Goal: Task Accomplishment & Management: Manage account settings

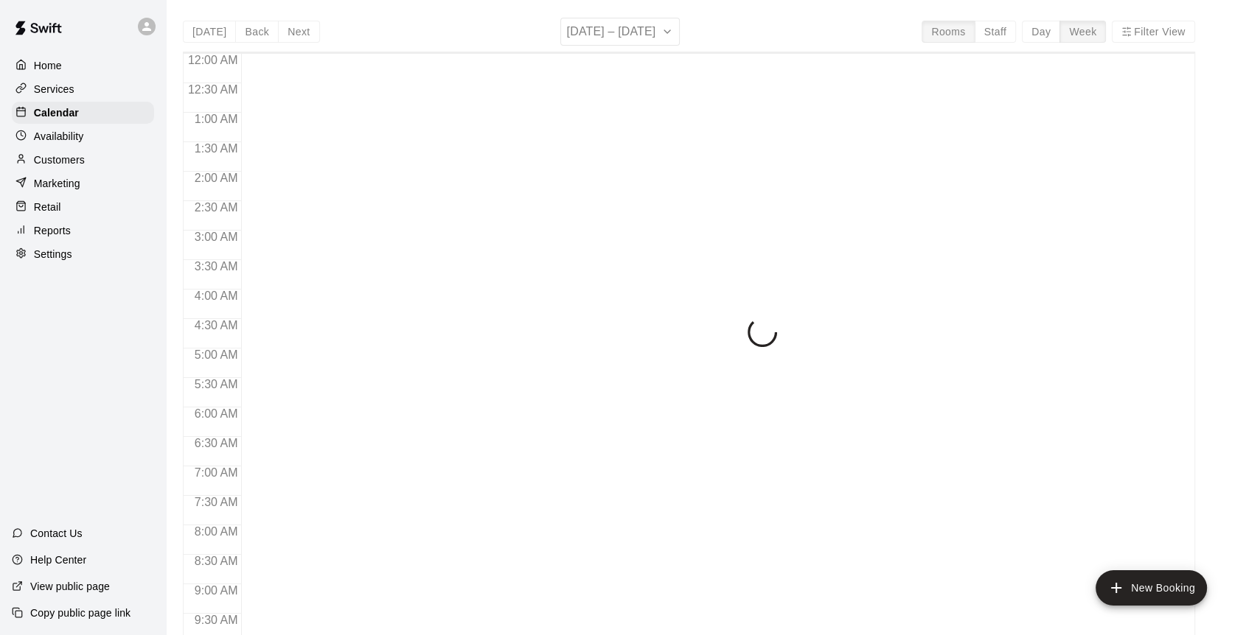
scroll to position [651, 0]
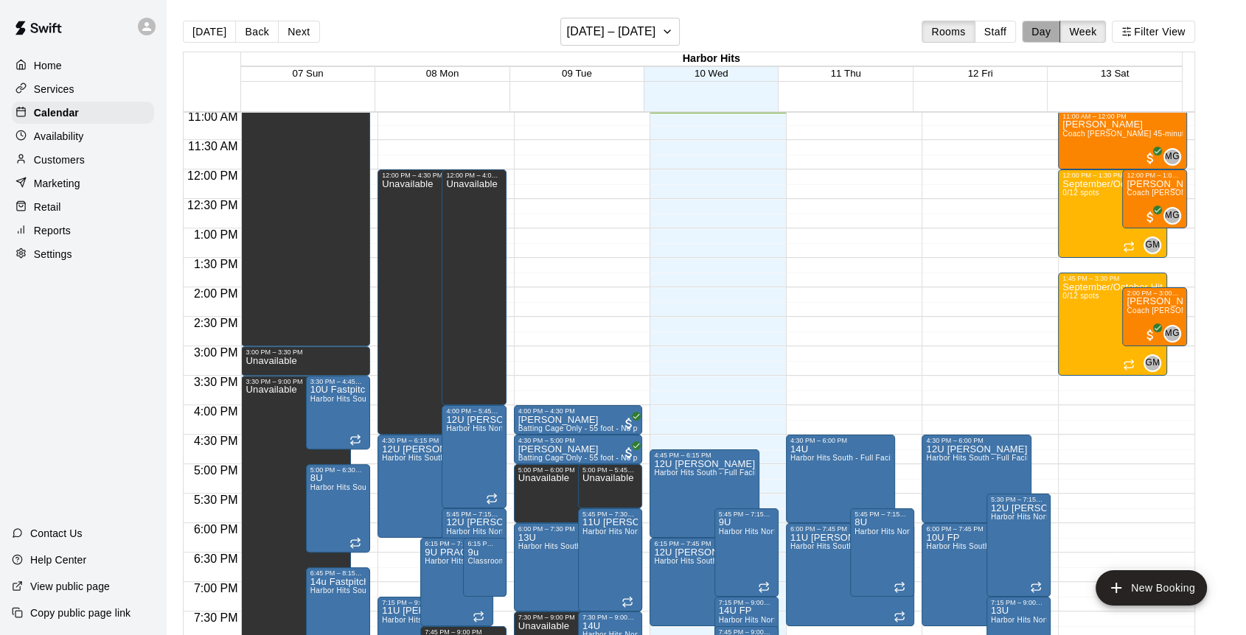
click at [1050, 35] on button "Day" at bounding box center [1041, 32] width 38 height 22
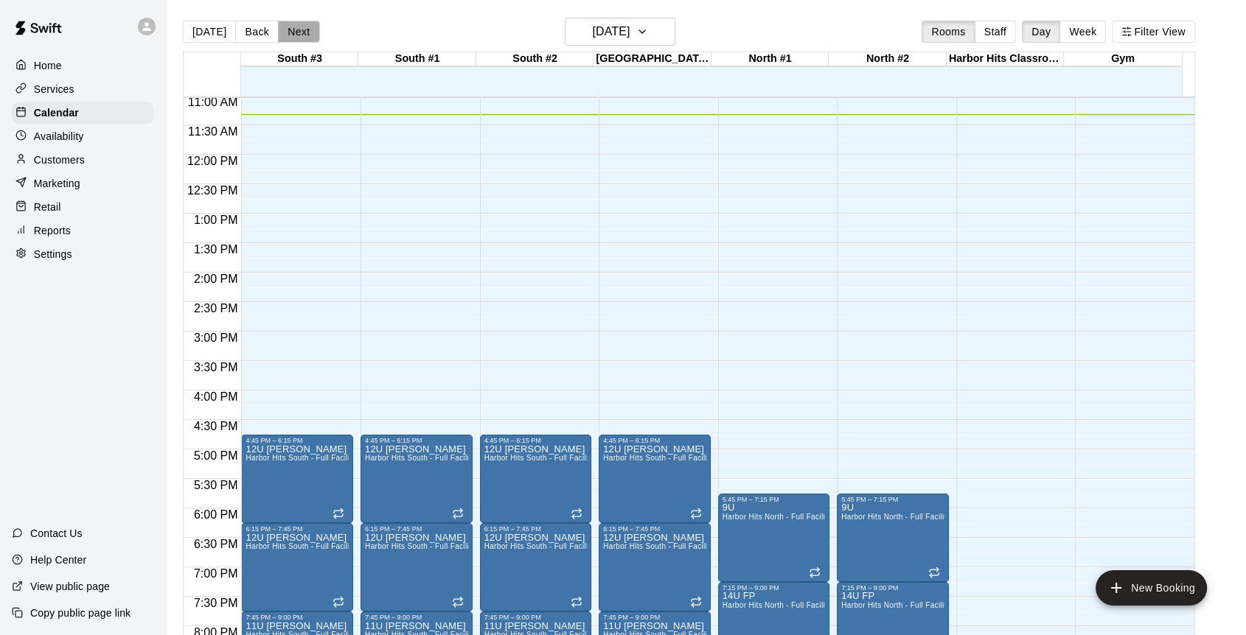
click at [290, 28] on button "Next" at bounding box center [298, 32] width 41 height 22
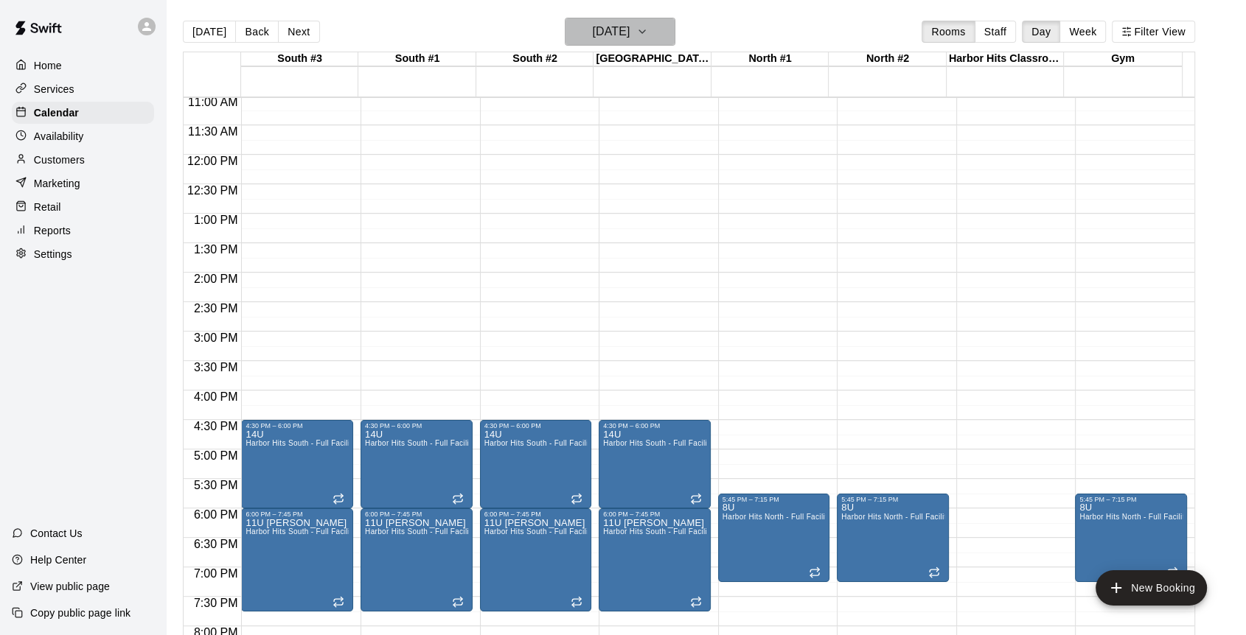
click at [629, 32] on h6 "[DATE]" at bounding box center [611, 31] width 38 height 21
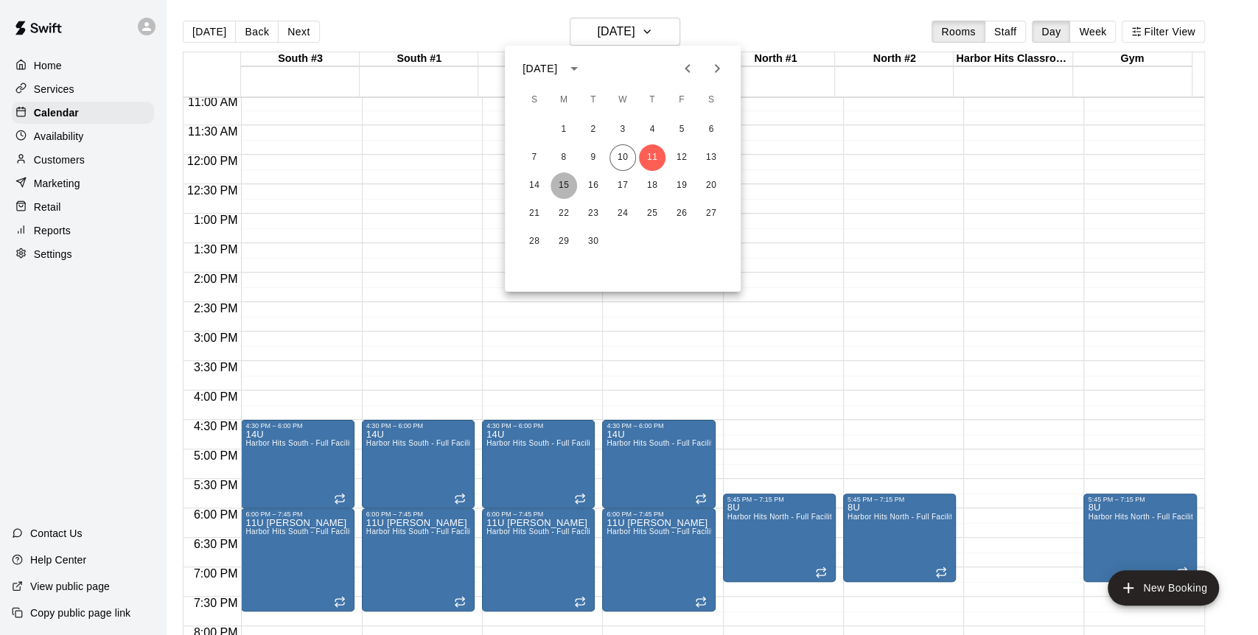
click at [566, 184] on button "15" at bounding box center [564, 185] width 27 height 27
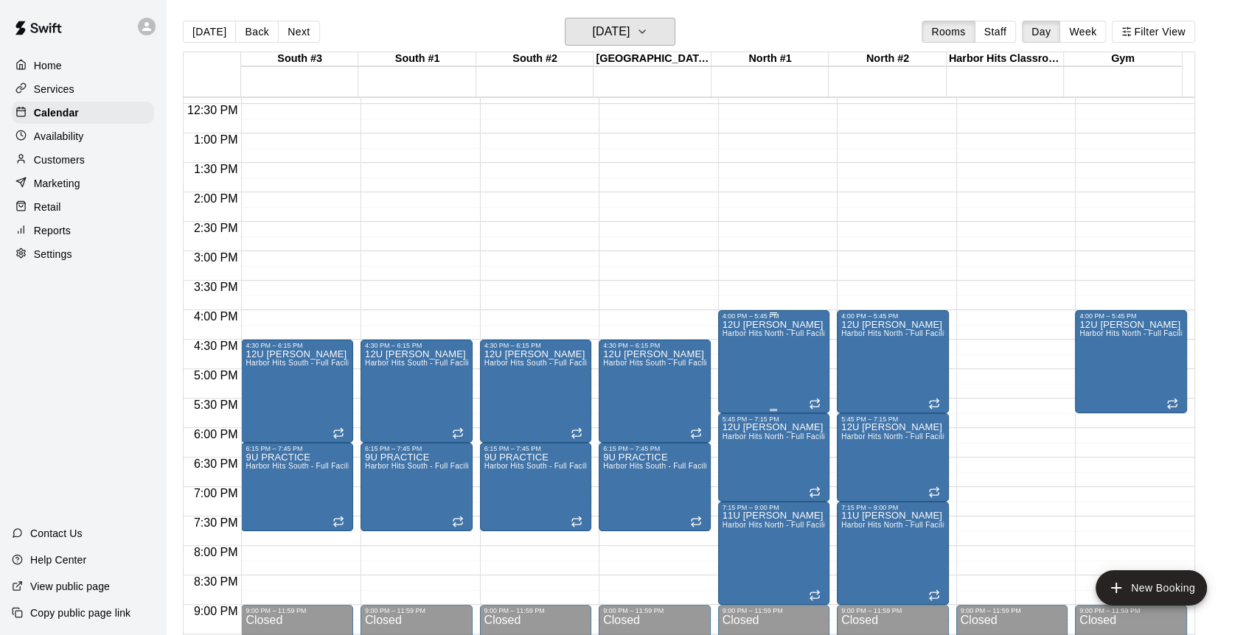
scroll to position [814, 0]
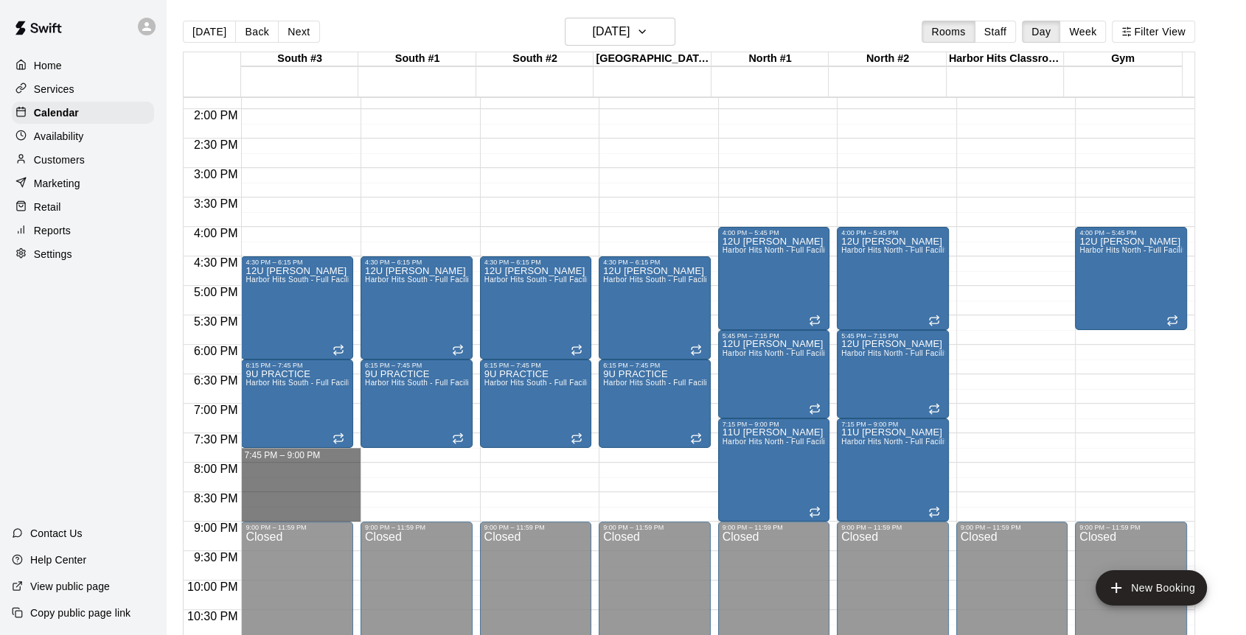
drag, startPoint x: 310, startPoint y: 449, endPoint x: 313, endPoint y: 512, distance: 62.8
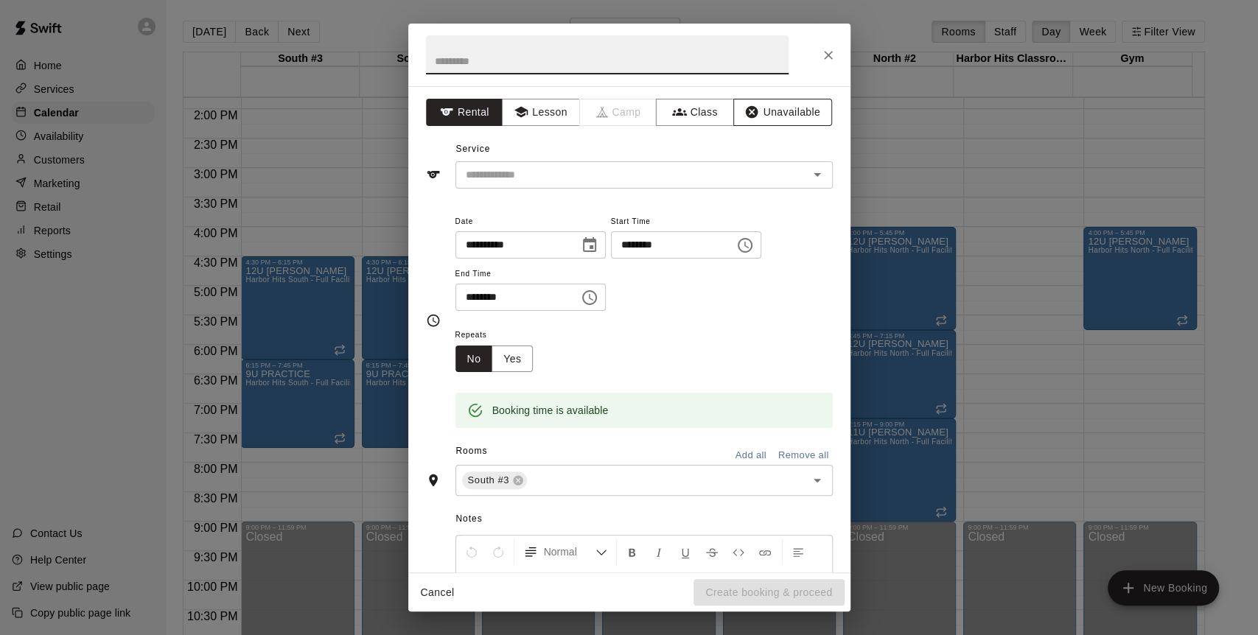
click at [764, 114] on button "Unavailable" at bounding box center [782, 112] width 99 height 27
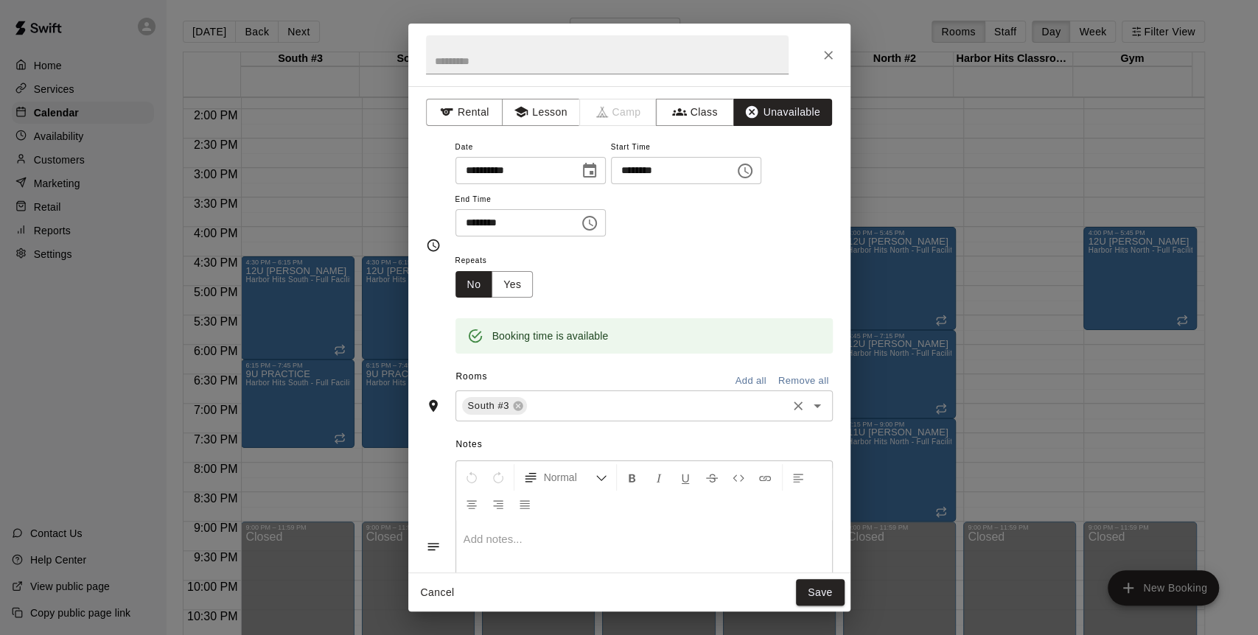
click at [640, 411] on input "text" at bounding box center [656, 406] width 255 height 18
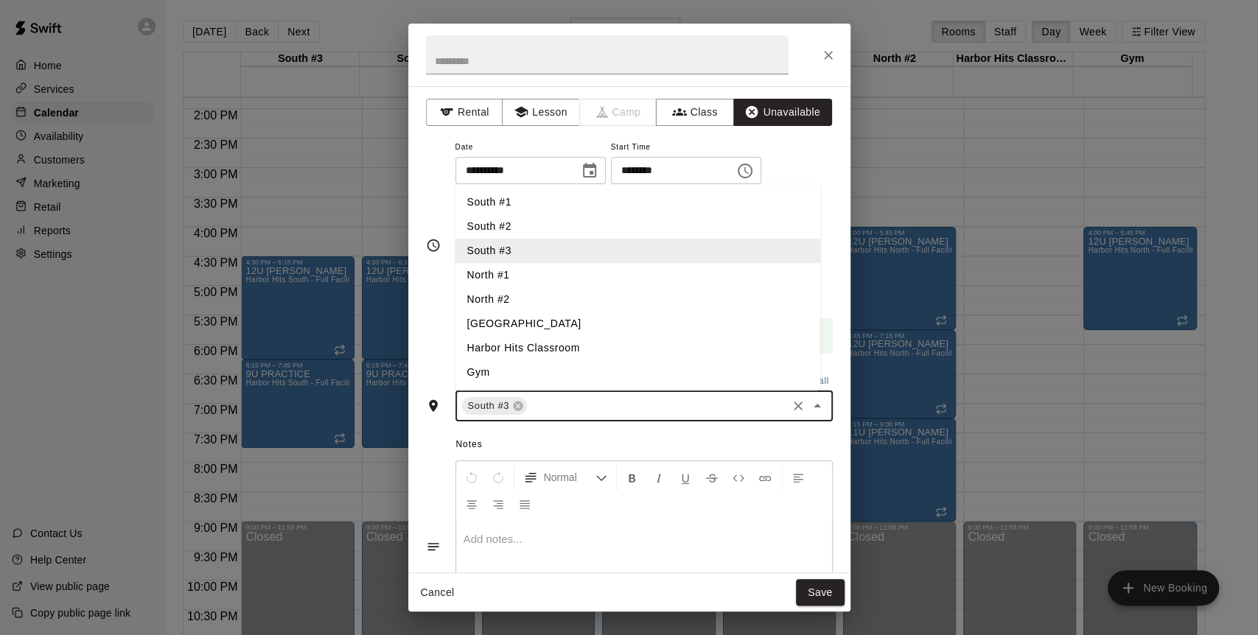
click at [509, 201] on li "South #1" at bounding box center [638, 202] width 365 height 24
click at [513, 223] on li "South #2" at bounding box center [638, 226] width 365 height 24
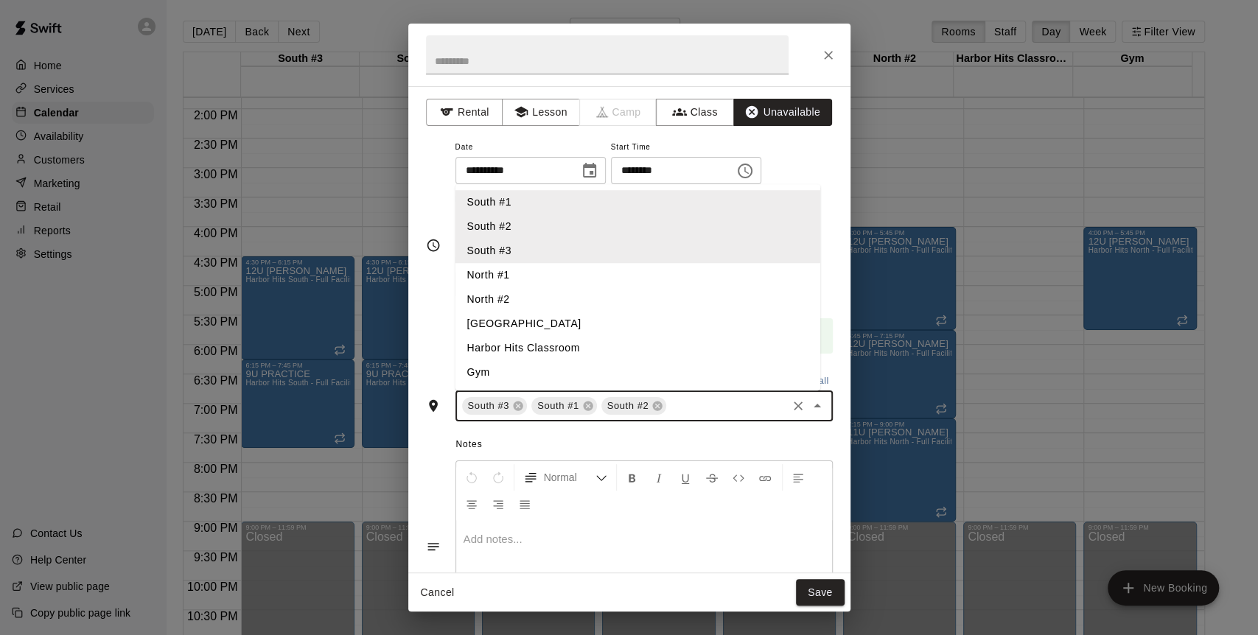
click at [512, 325] on li "[GEOGRAPHIC_DATA]" at bounding box center [638, 324] width 365 height 24
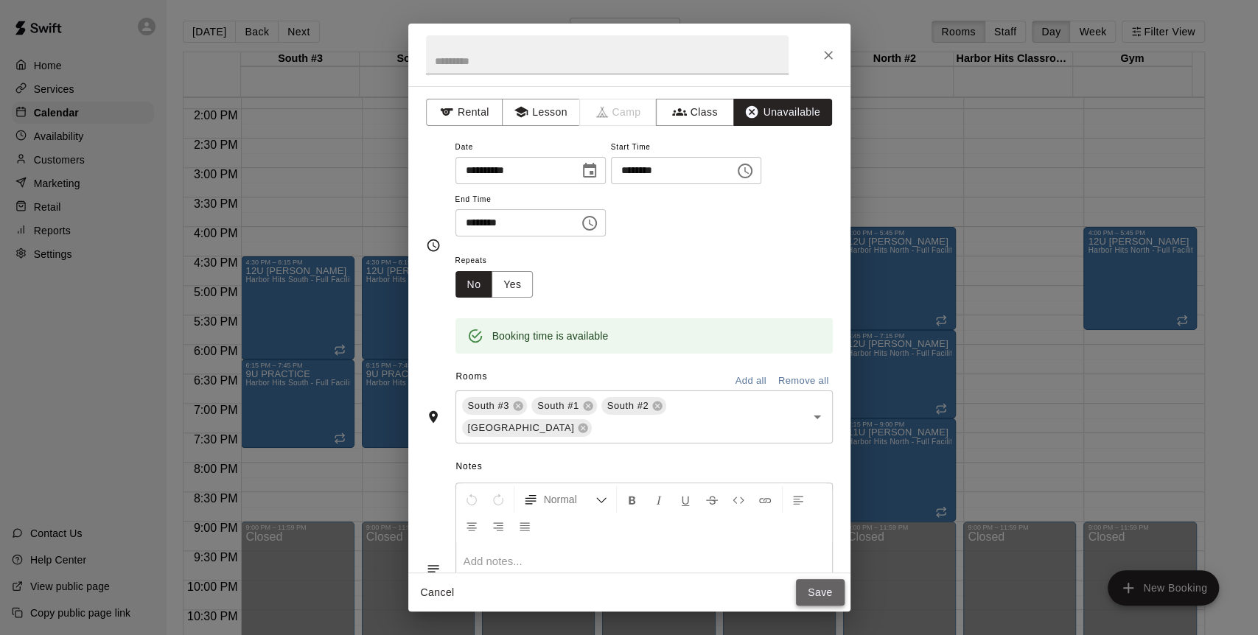
click at [814, 597] on button "Save" at bounding box center [820, 592] width 49 height 27
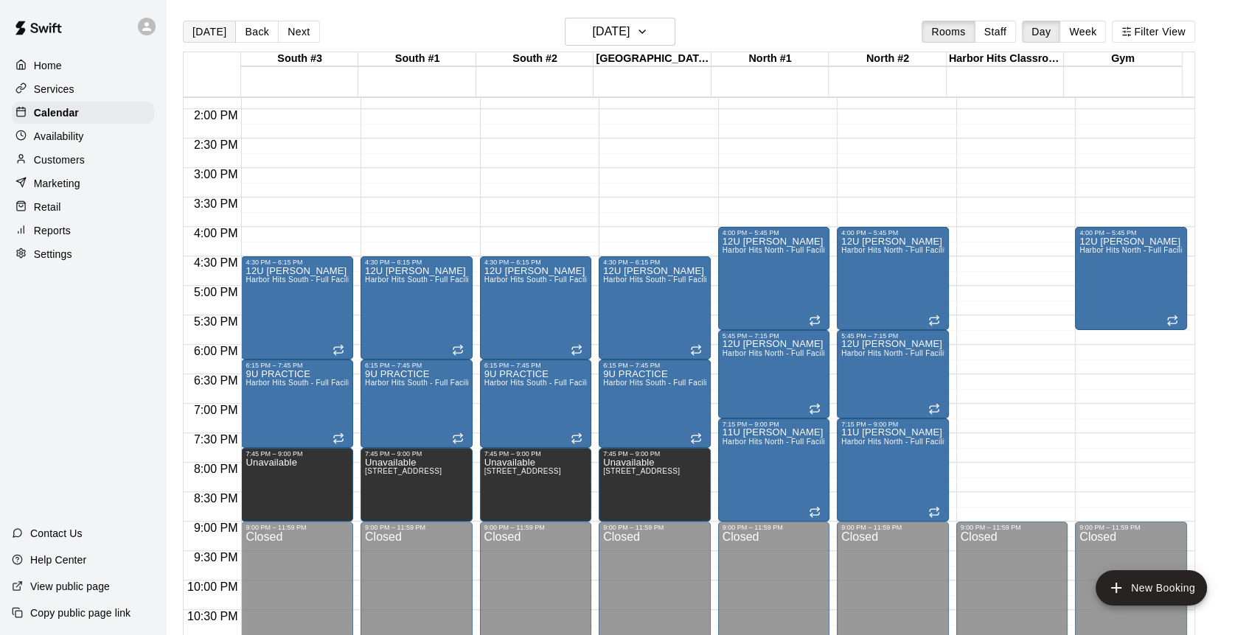
click at [214, 25] on button "[DATE]" at bounding box center [209, 32] width 53 height 22
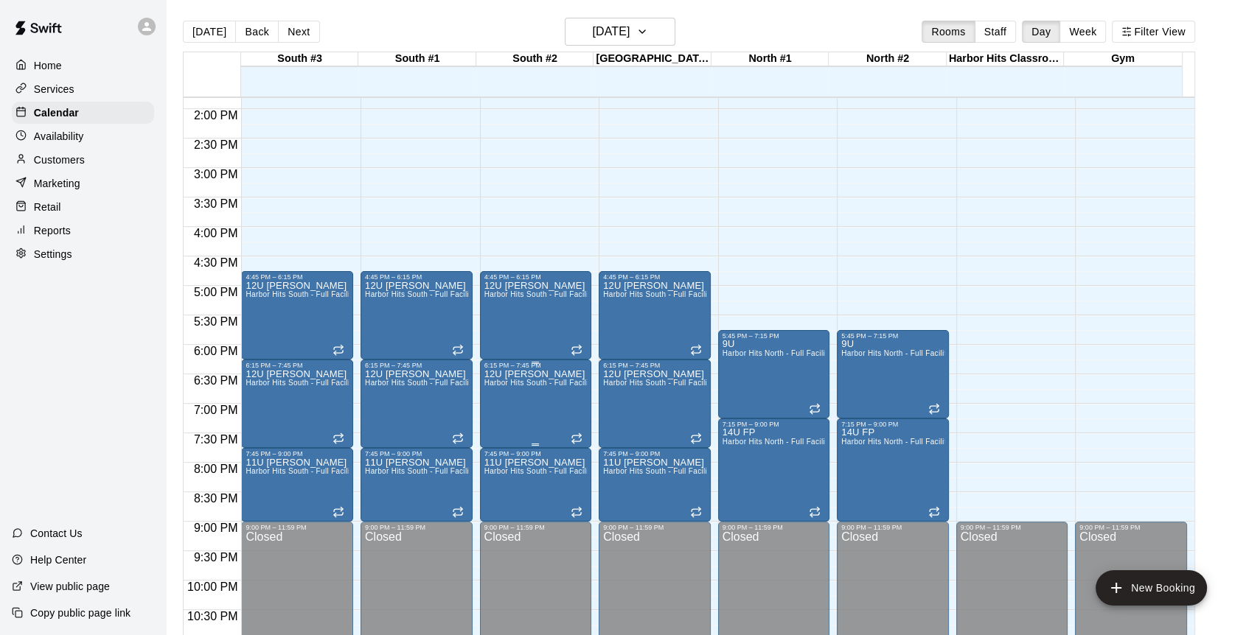
scroll to position [860, 0]
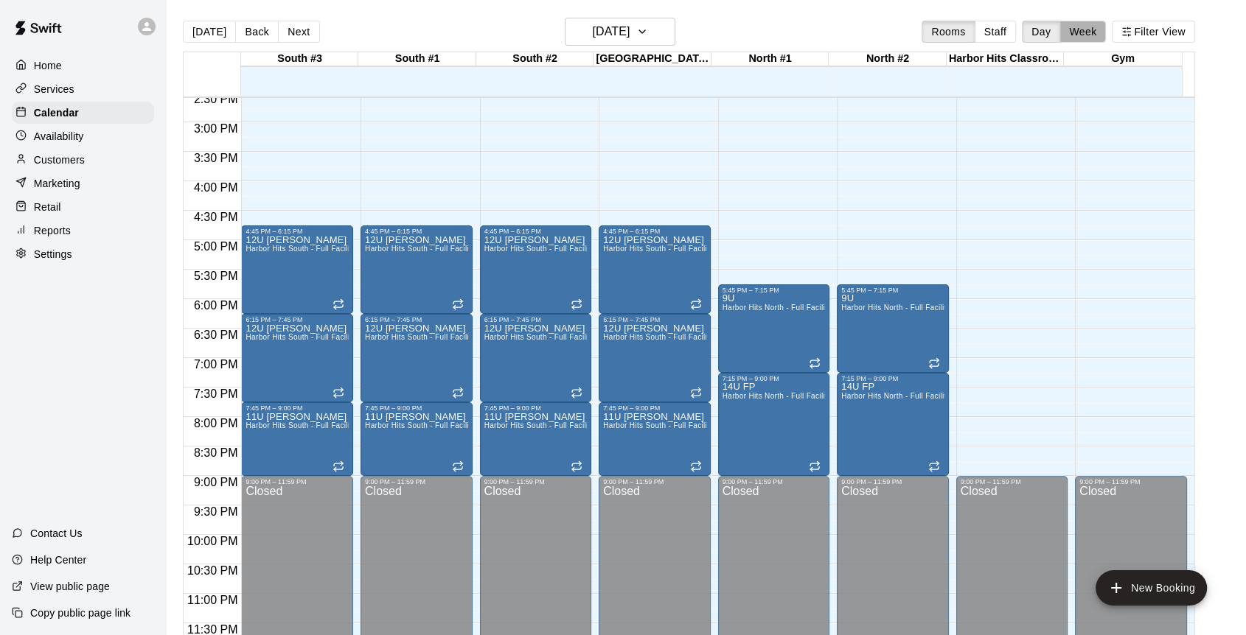
click at [1090, 31] on button "Week" at bounding box center [1082, 32] width 46 height 22
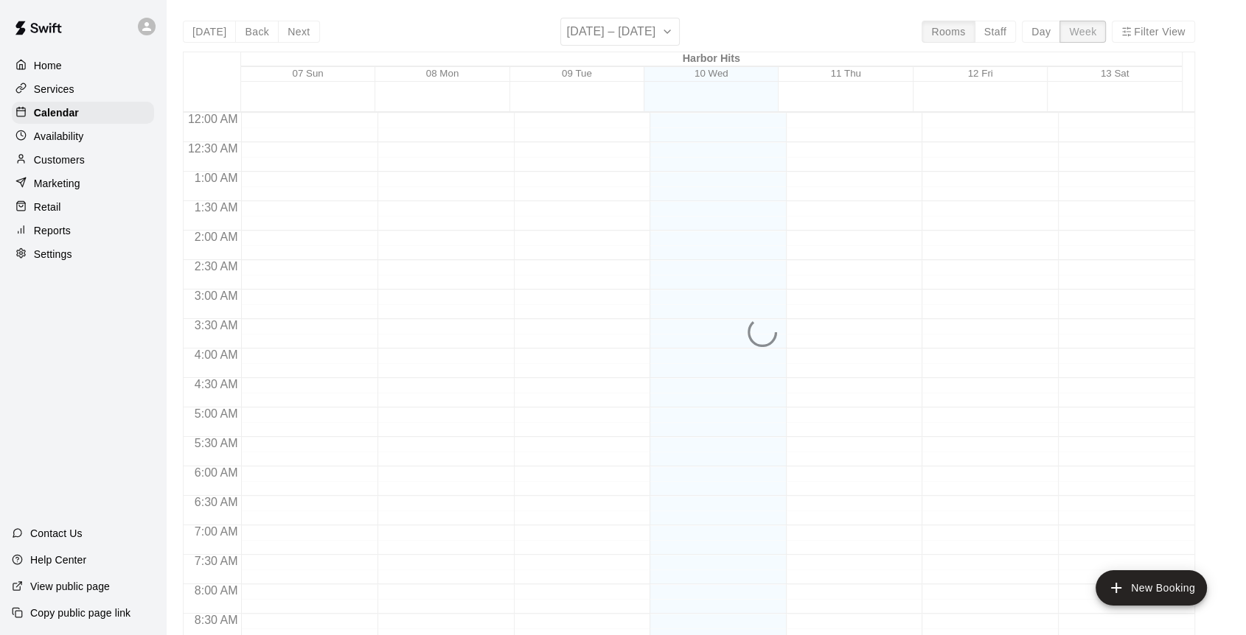
scroll to position [672, 0]
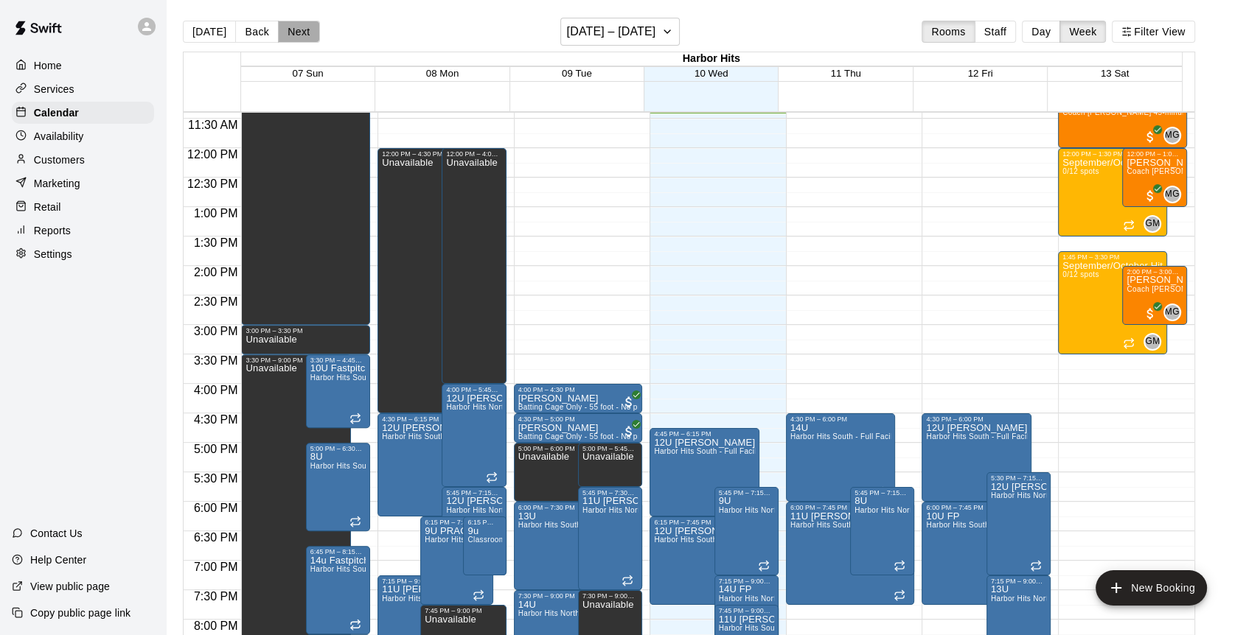
click at [300, 34] on button "Next" at bounding box center [298, 32] width 41 height 22
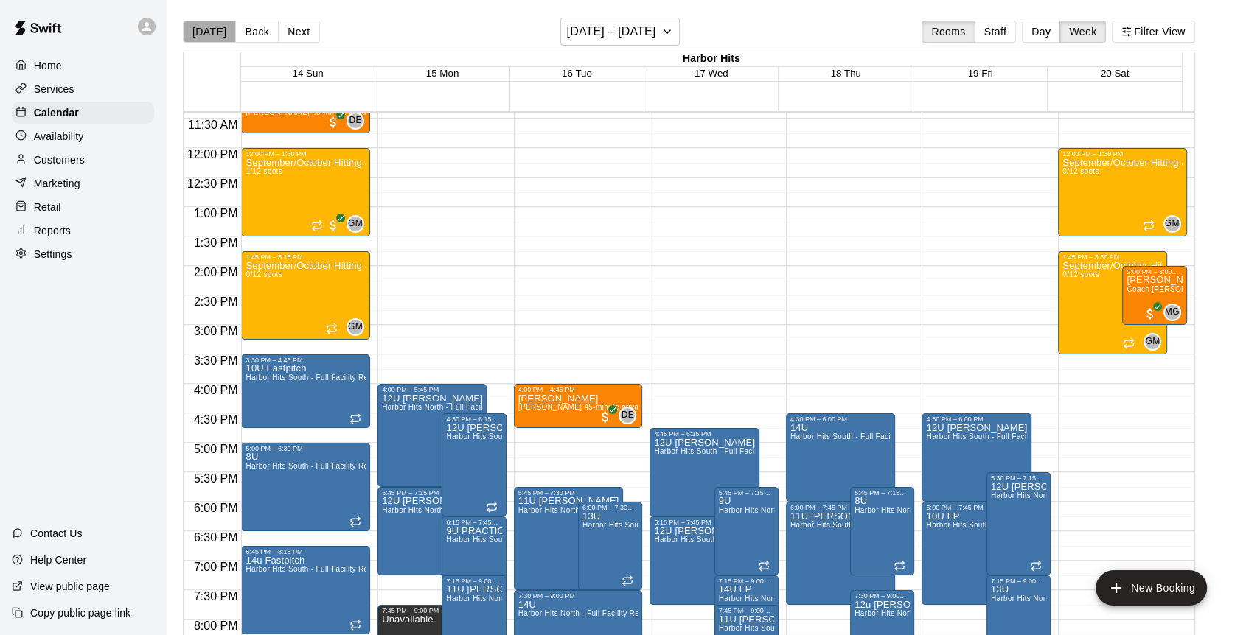
click at [210, 31] on button "[DATE]" at bounding box center [209, 32] width 53 height 22
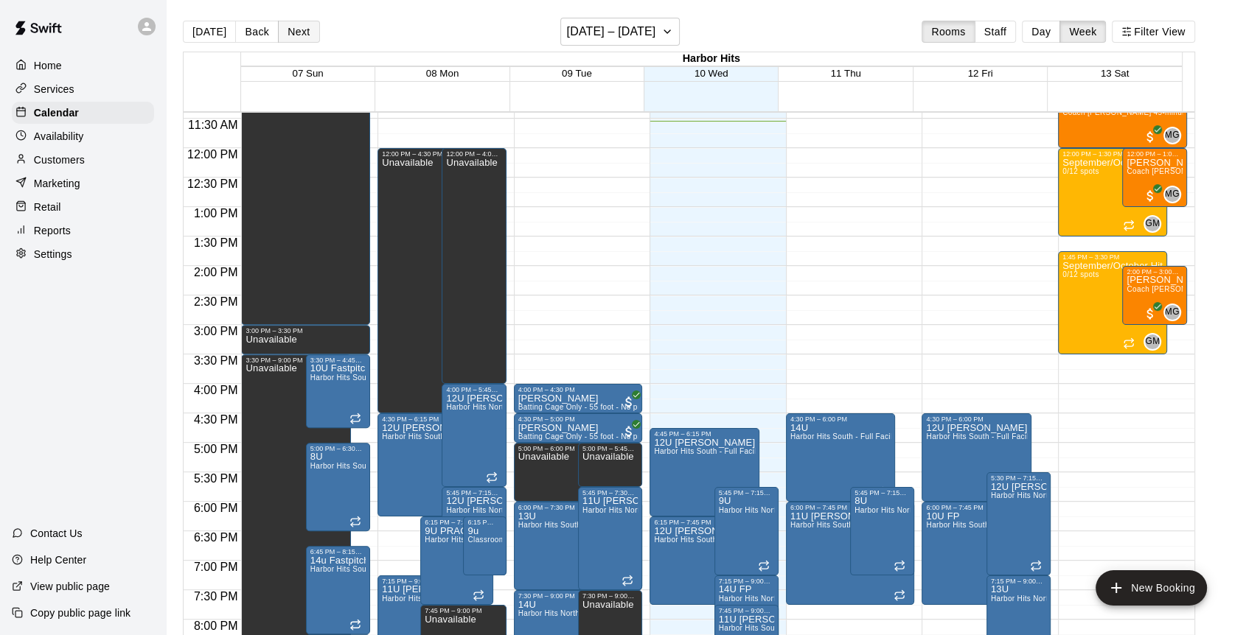
click at [301, 34] on button "Next" at bounding box center [298, 32] width 41 height 22
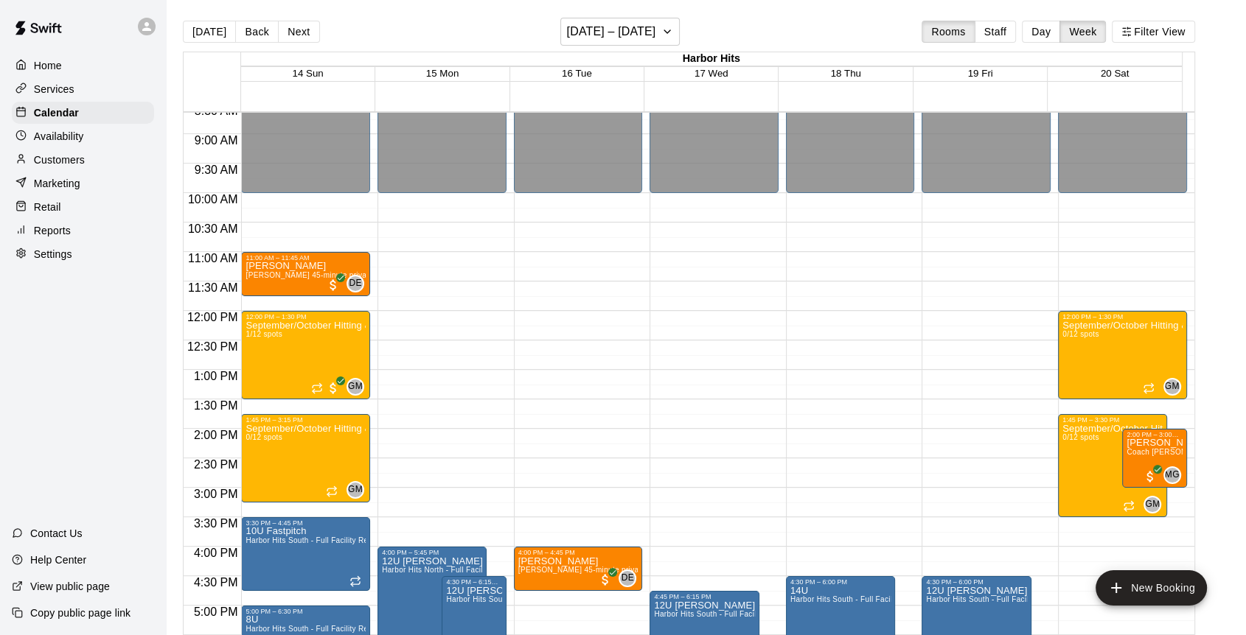
scroll to position [509, 0]
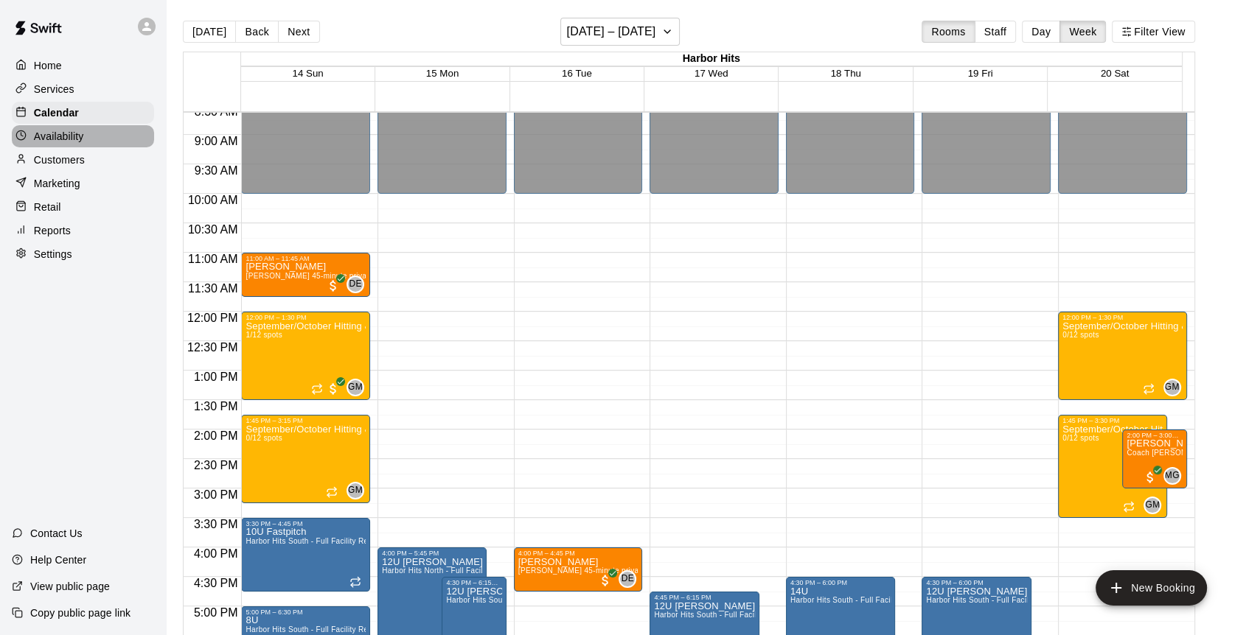
click at [53, 132] on p "Availability" at bounding box center [59, 136] width 50 height 15
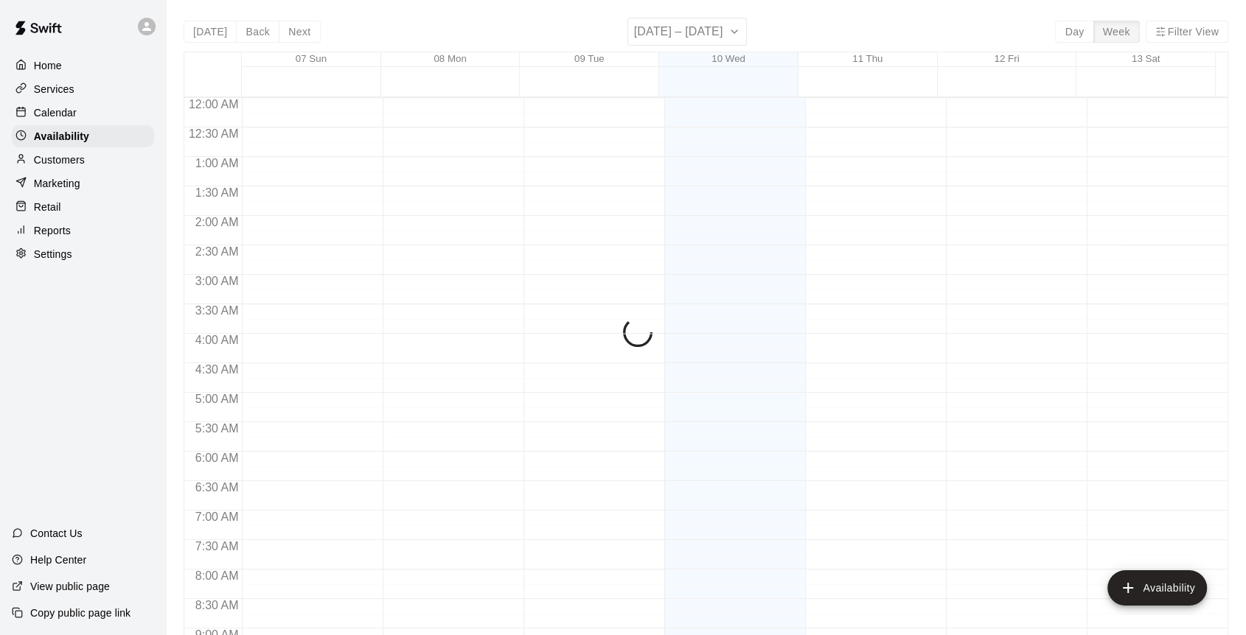
scroll to position [681, 0]
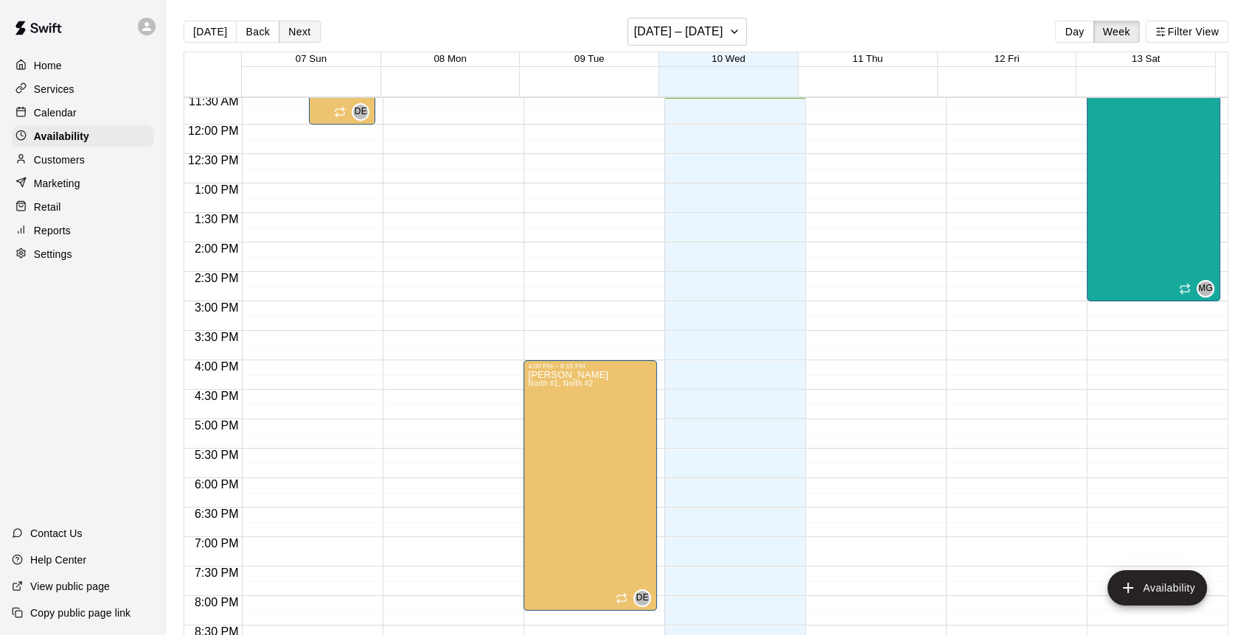
click at [298, 35] on button "Next" at bounding box center [299, 32] width 41 height 22
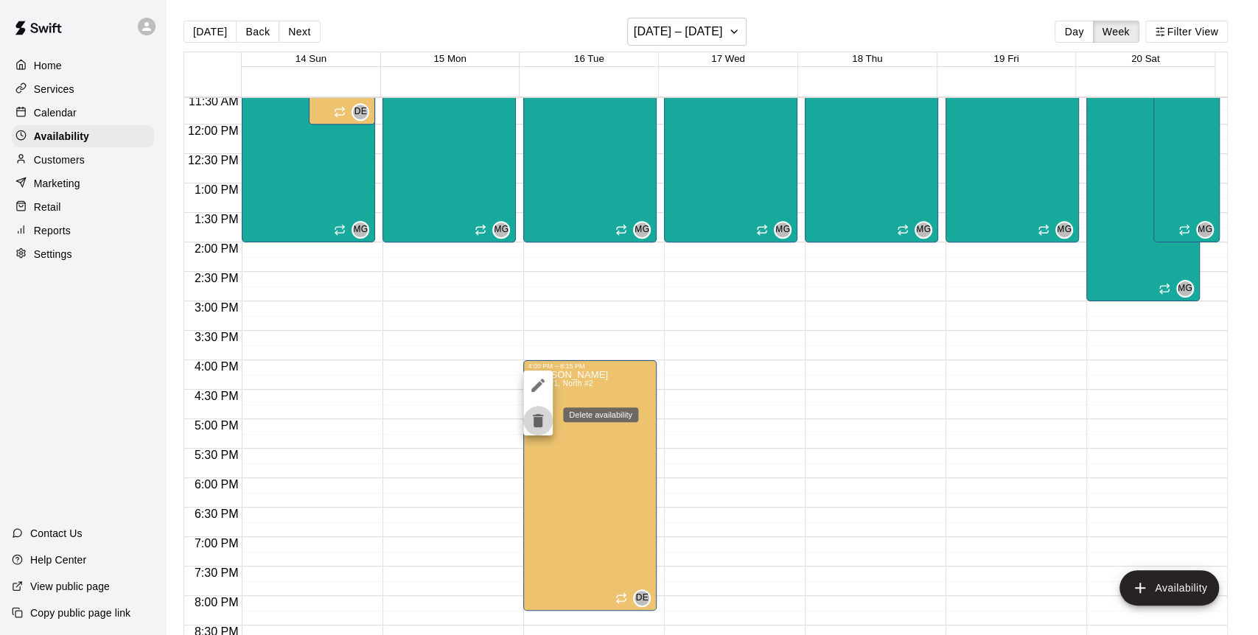
click at [537, 422] on icon "delete" at bounding box center [538, 420] width 10 height 13
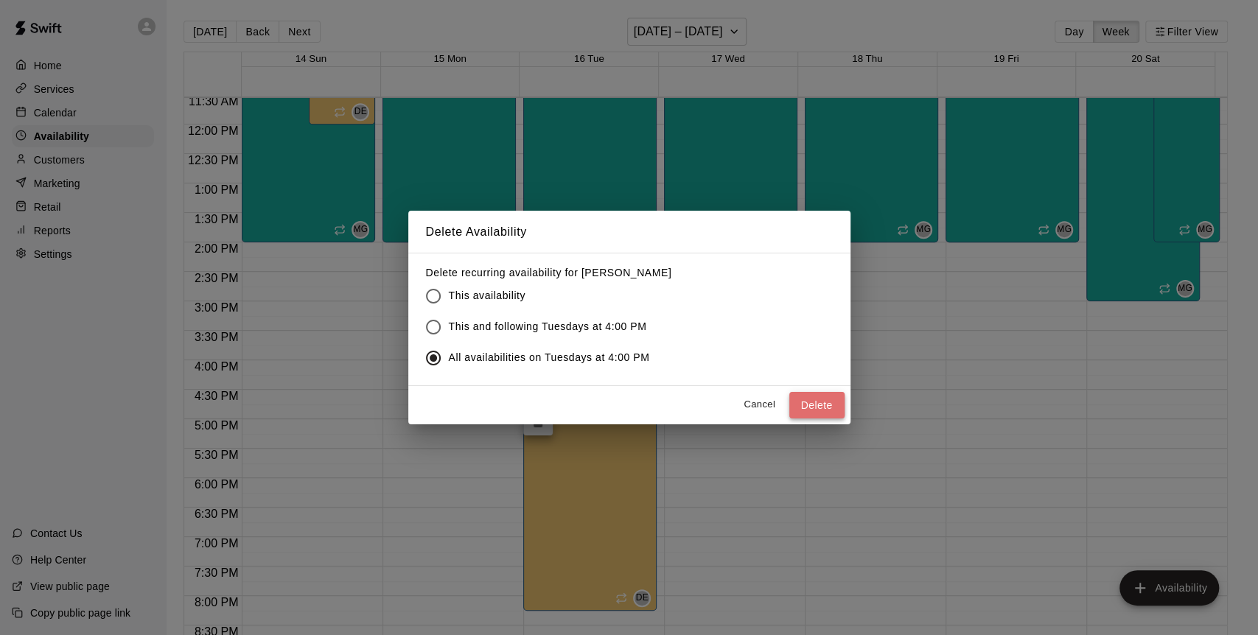
click at [824, 399] on button "Delete" at bounding box center [816, 405] width 55 height 27
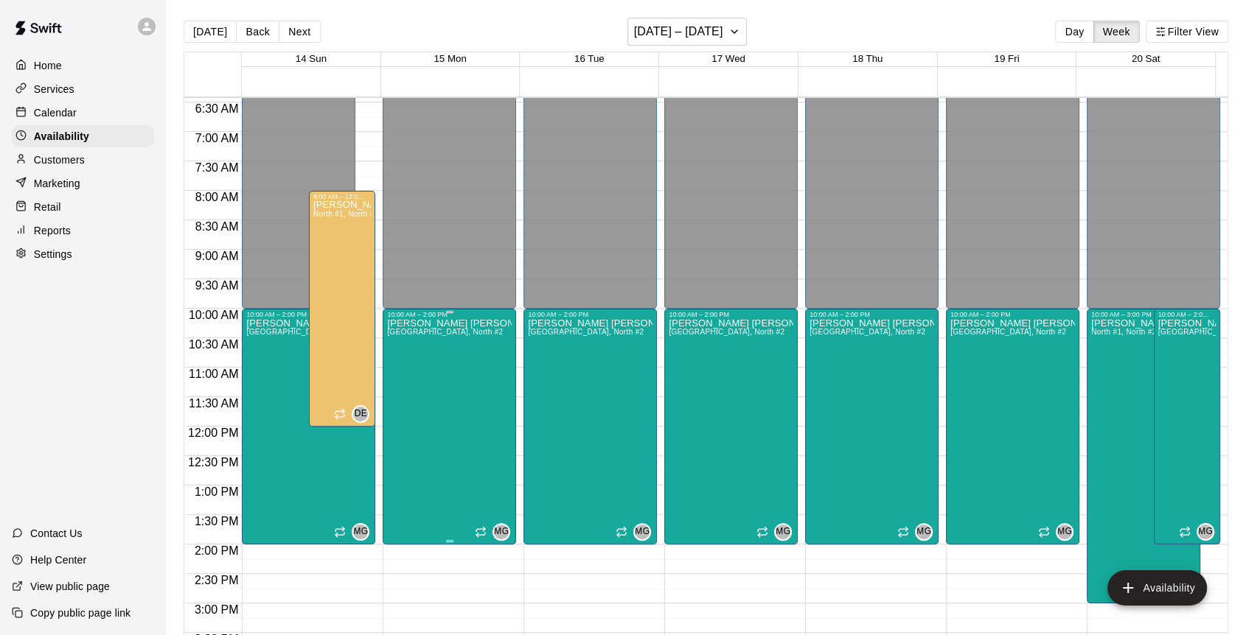
scroll to position [354, 0]
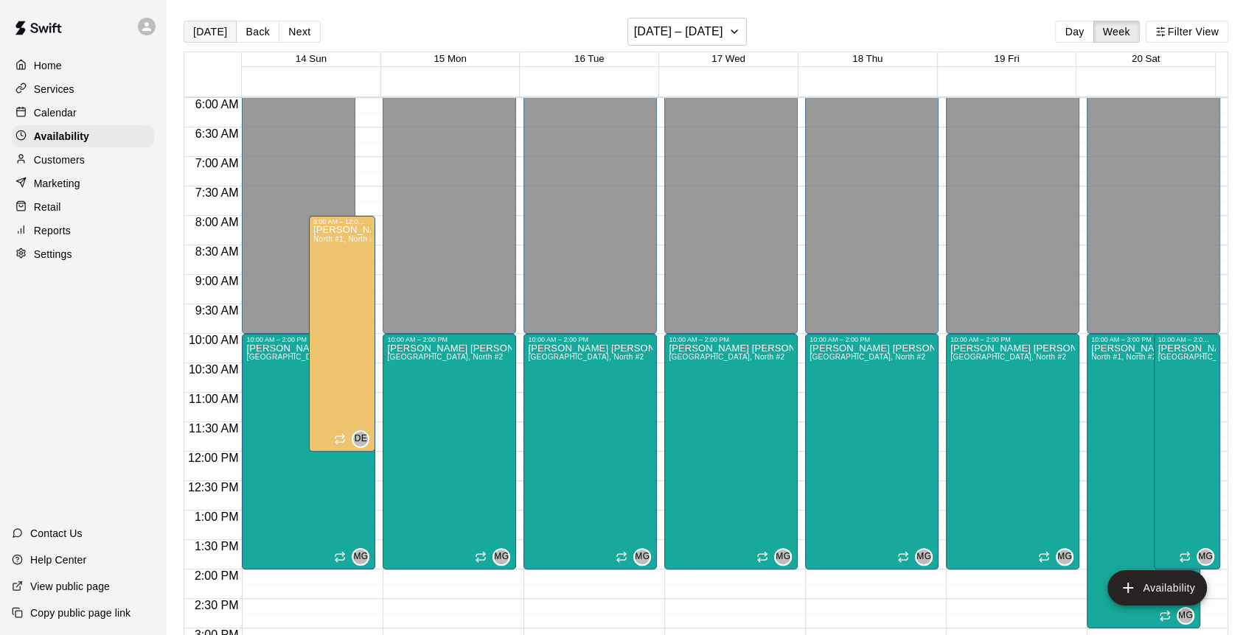
click at [200, 29] on button "[DATE]" at bounding box center [210, 32] width 53 height 22
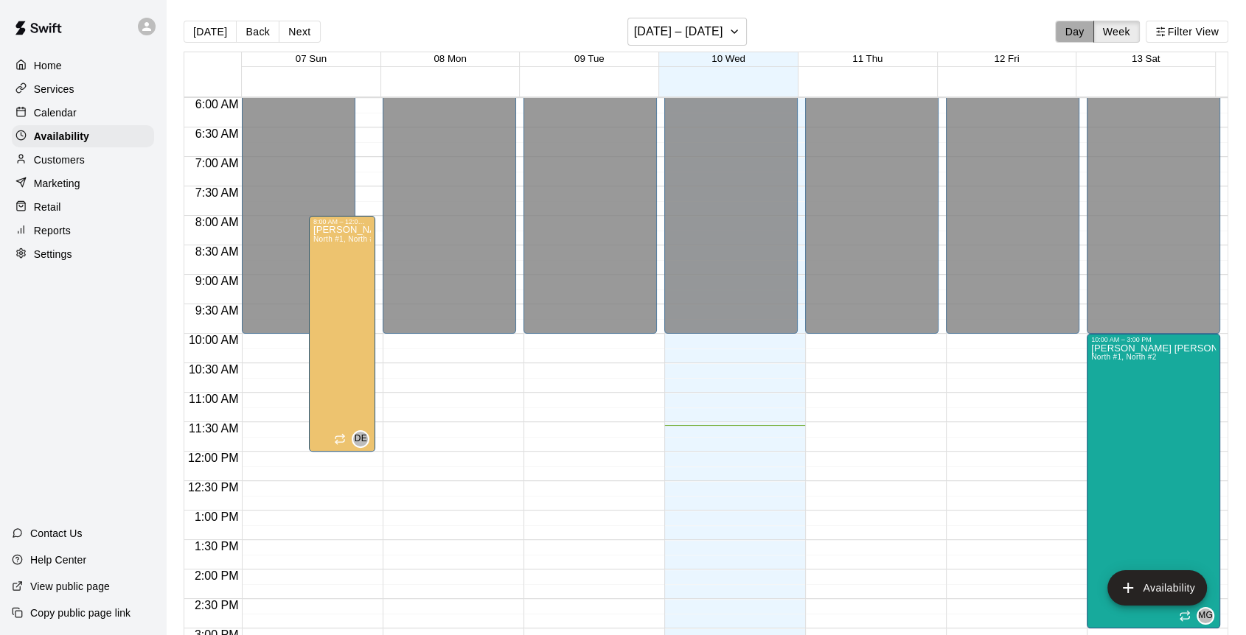
click at [1082, 28] on button "Day" at bounding box center [1074, 32] width 38 height 22
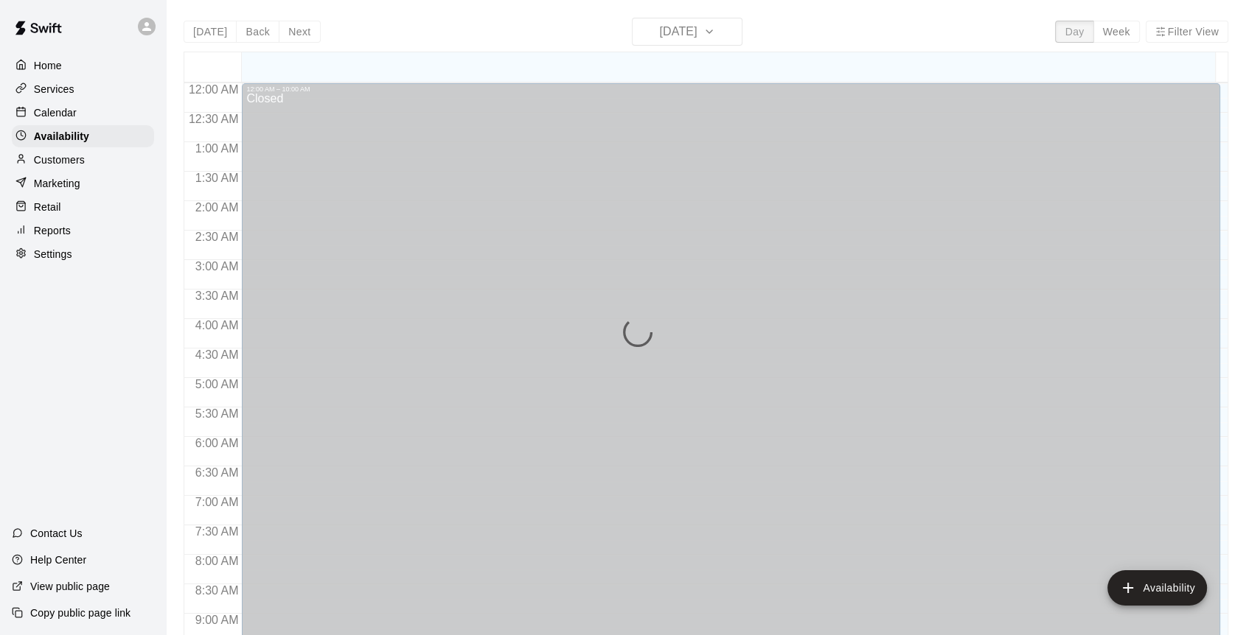
scroll to position [681, 0]
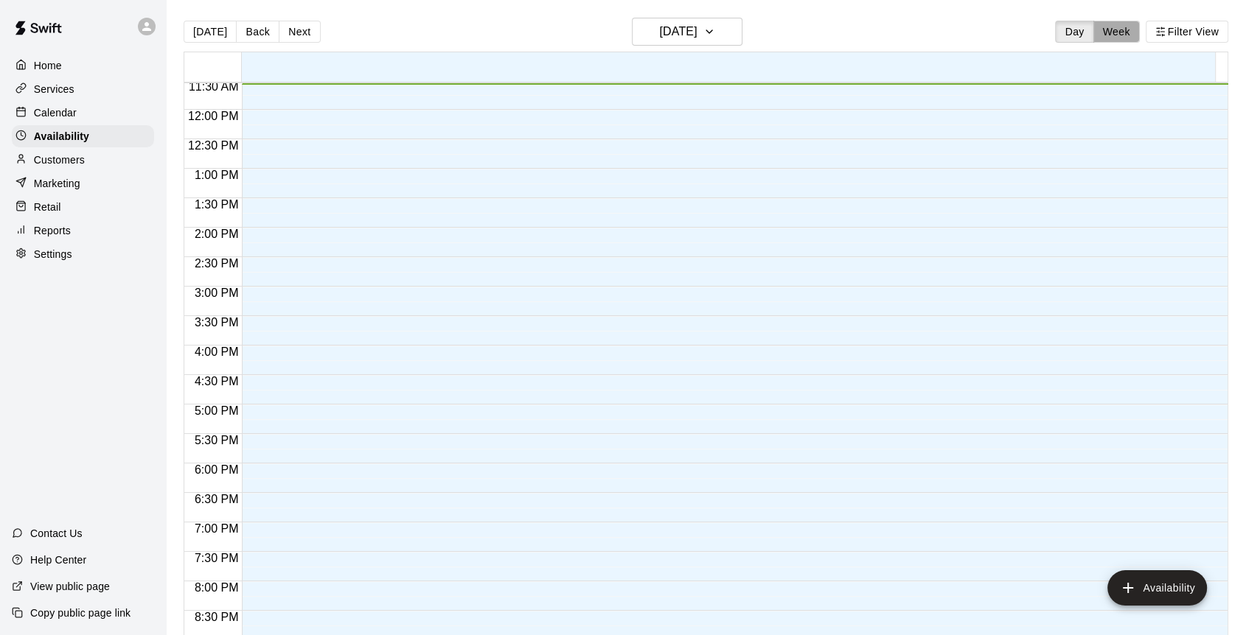
click at [1127, 35] on button "Week" at bounding box center [1116, 32] width 46 height 22
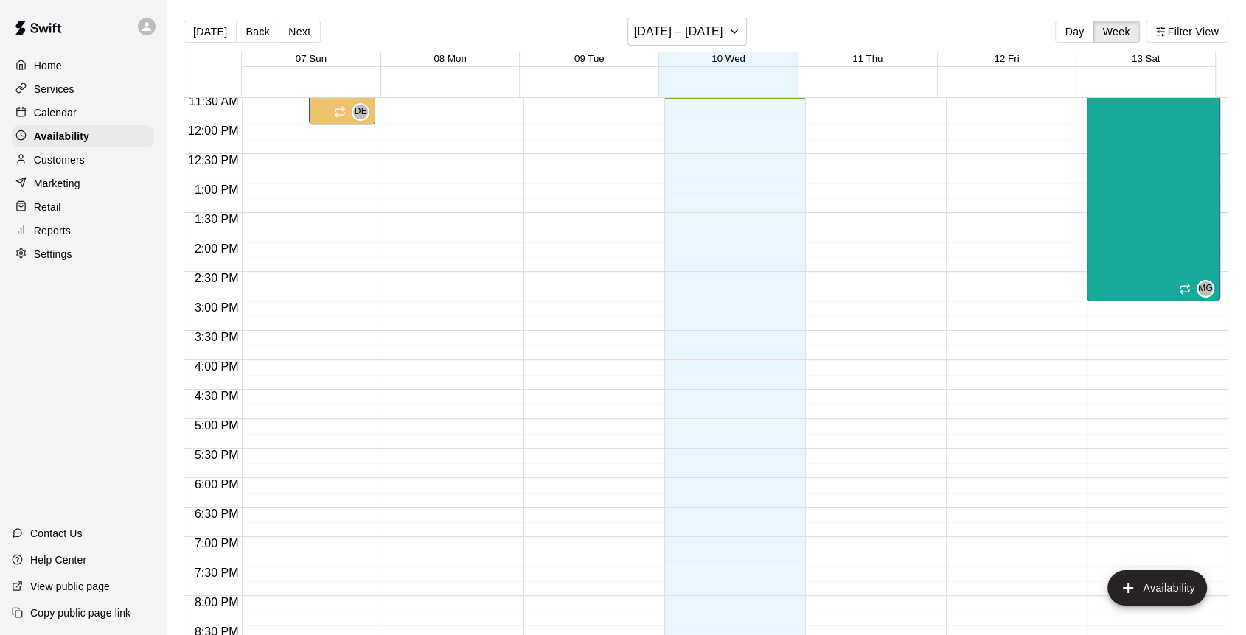
click at [61, 105] on div "Calendar" at bounding box center [83, 113] width 142 height 22
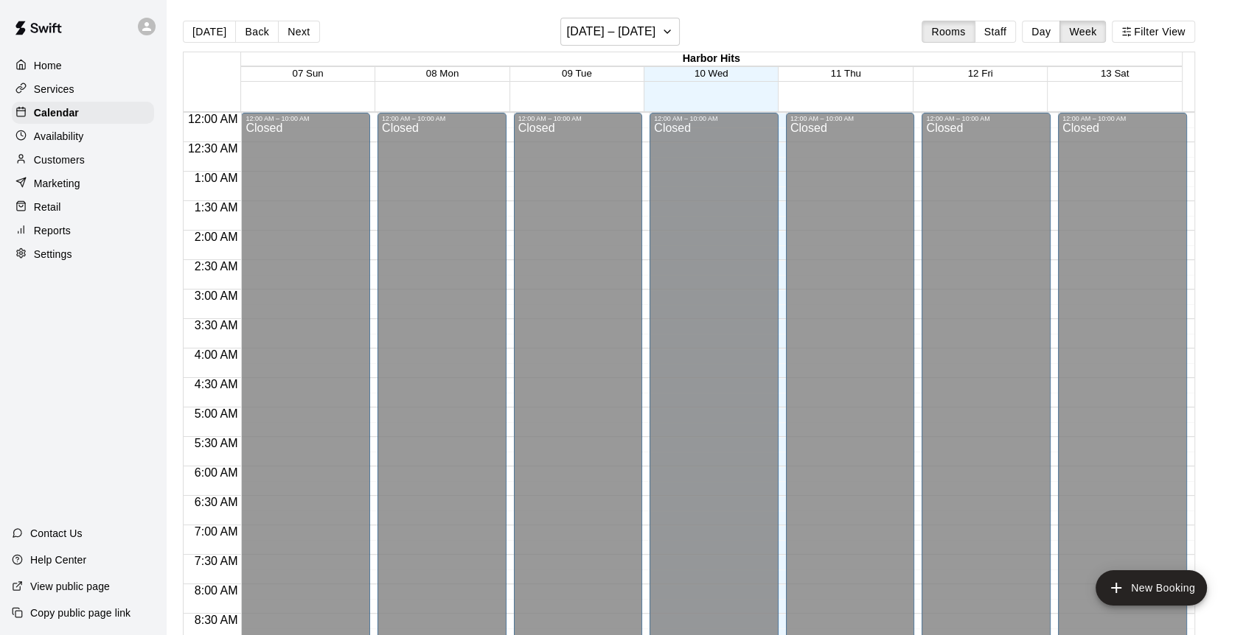
scroll to position [681, 0]
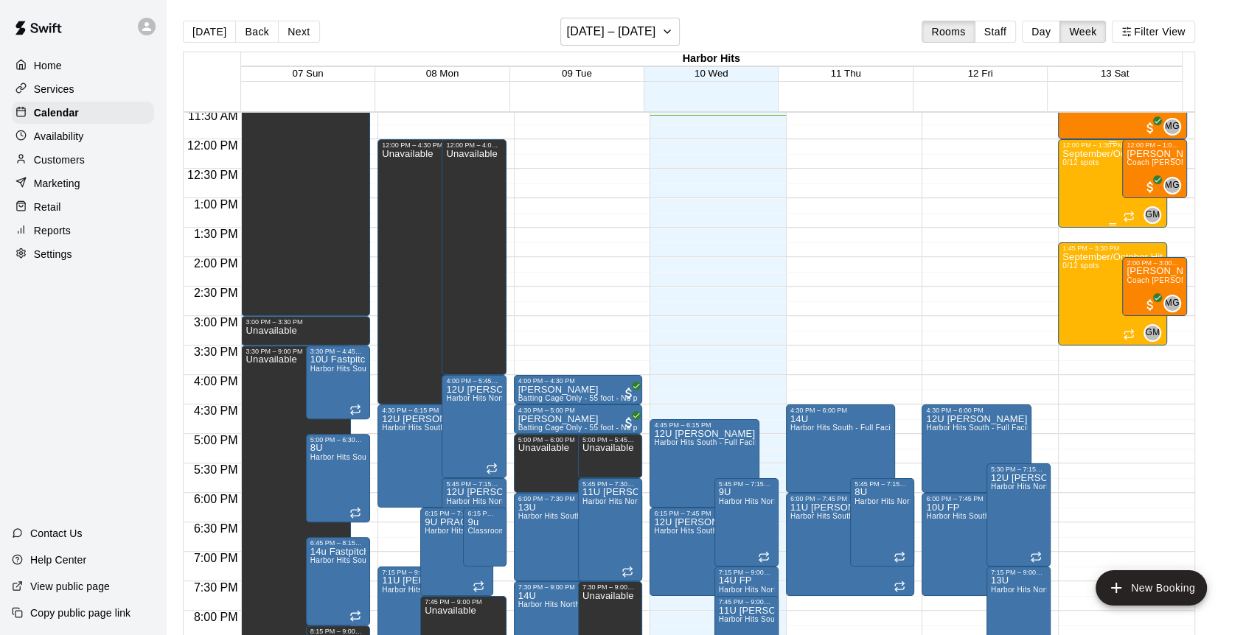
click at [1084, 194] on div "September/October Hitting & Fielding Group - Saturdays 12:00-1:30pm - 8 session…" at bounding box center [1112, 466] width 100 height 635
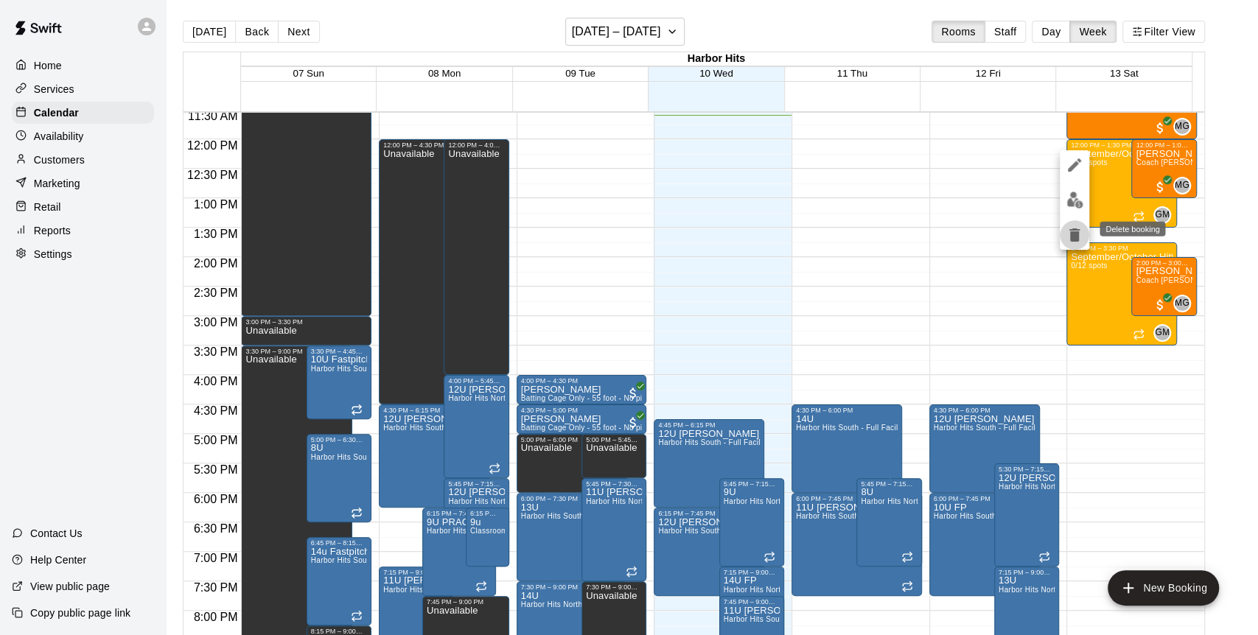
click at [1073, 234] on icon "delete" at bounding box center [1074, 234] width 10 height 13
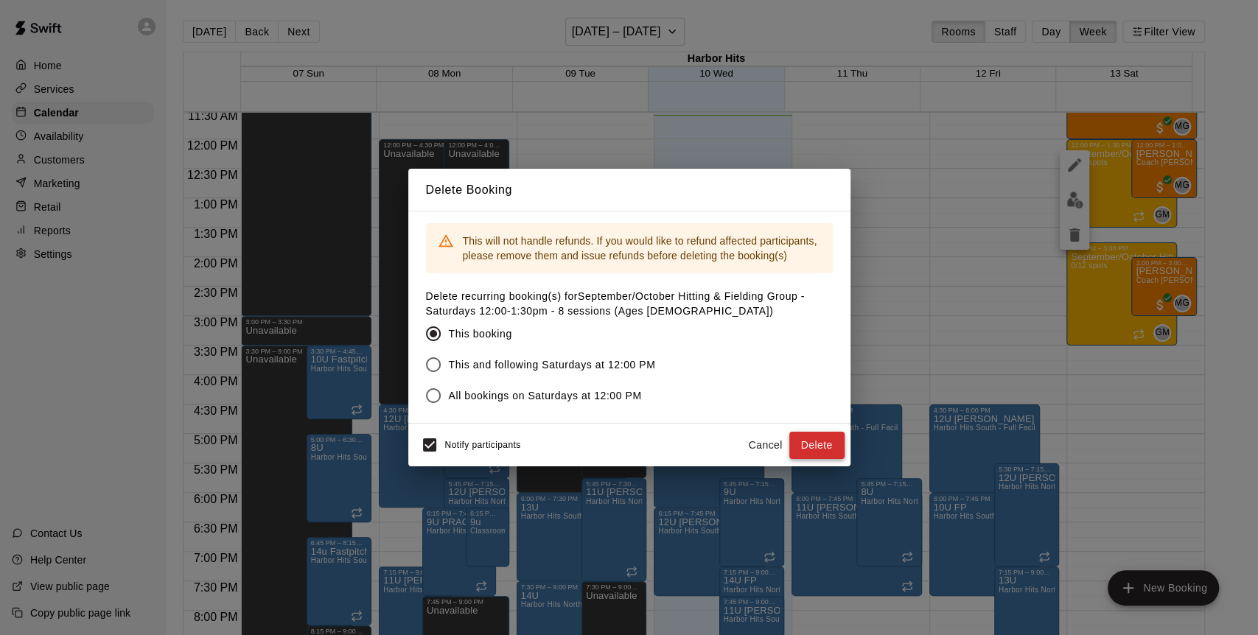
click at [810, 445] on button "Delete" at bounding box center [816, 445] width 55 height 27
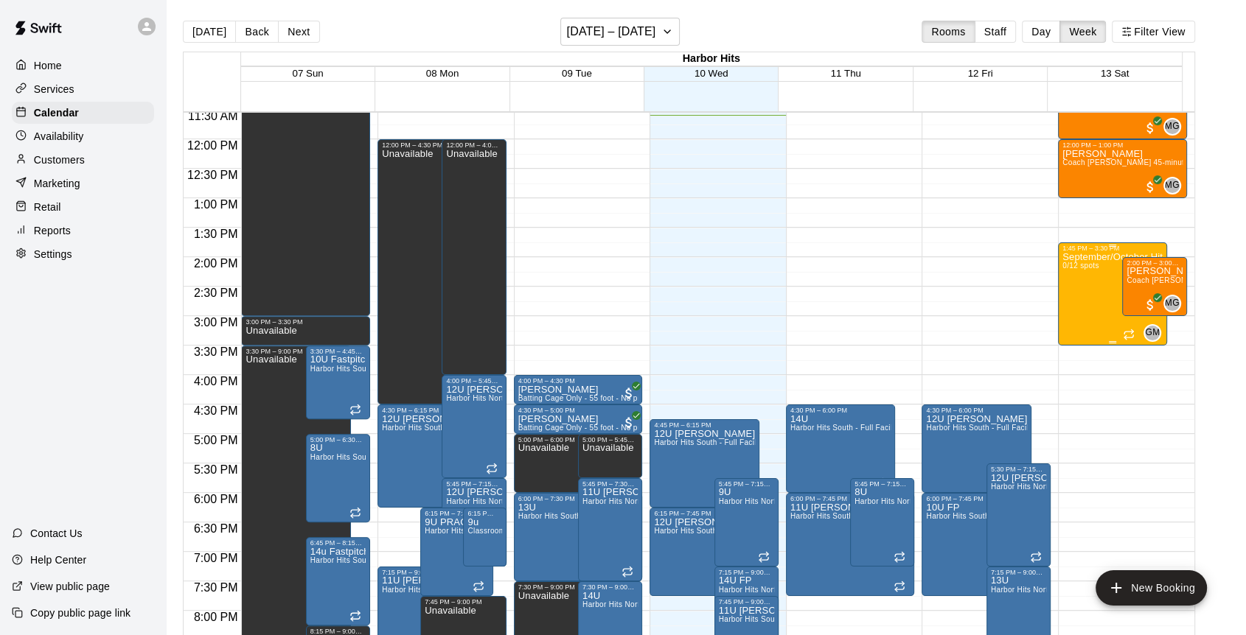
click at [1081, 295] on div "September/October Hitting & Fielding Group - Saturdays 1:45-3:15pm - 8 sessions…" at bounding box center [1112, 569] width 100 height 635
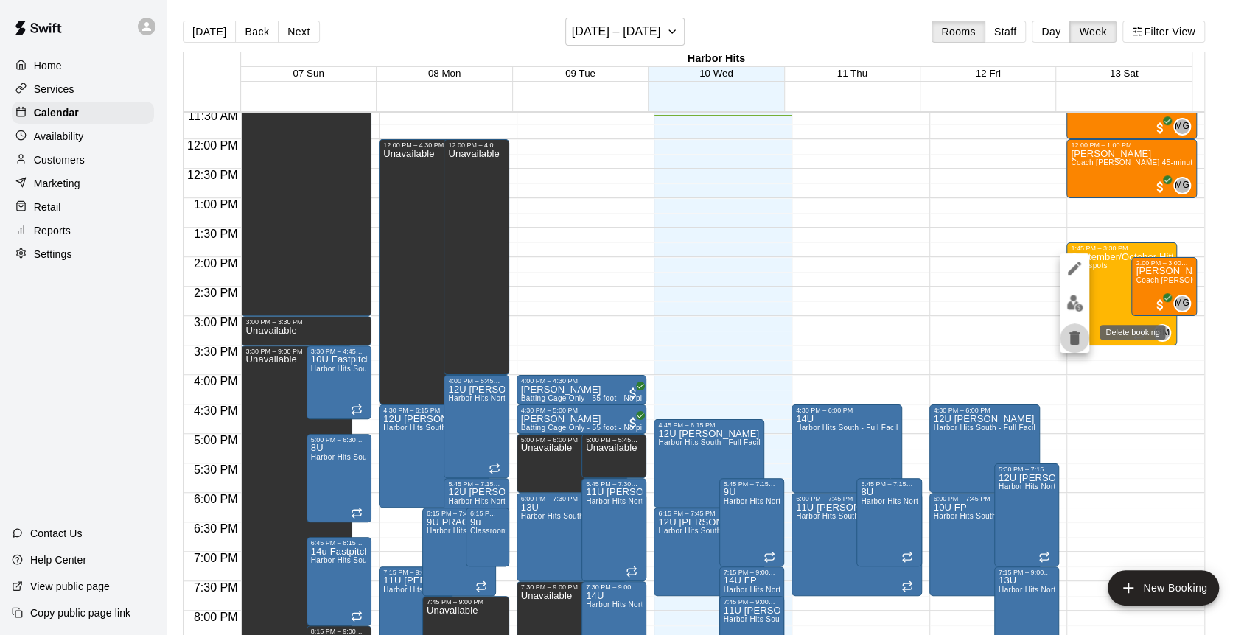
click at [1072, 340] on icon "delete" at bounding box center [1074, 338] width 10 height 13
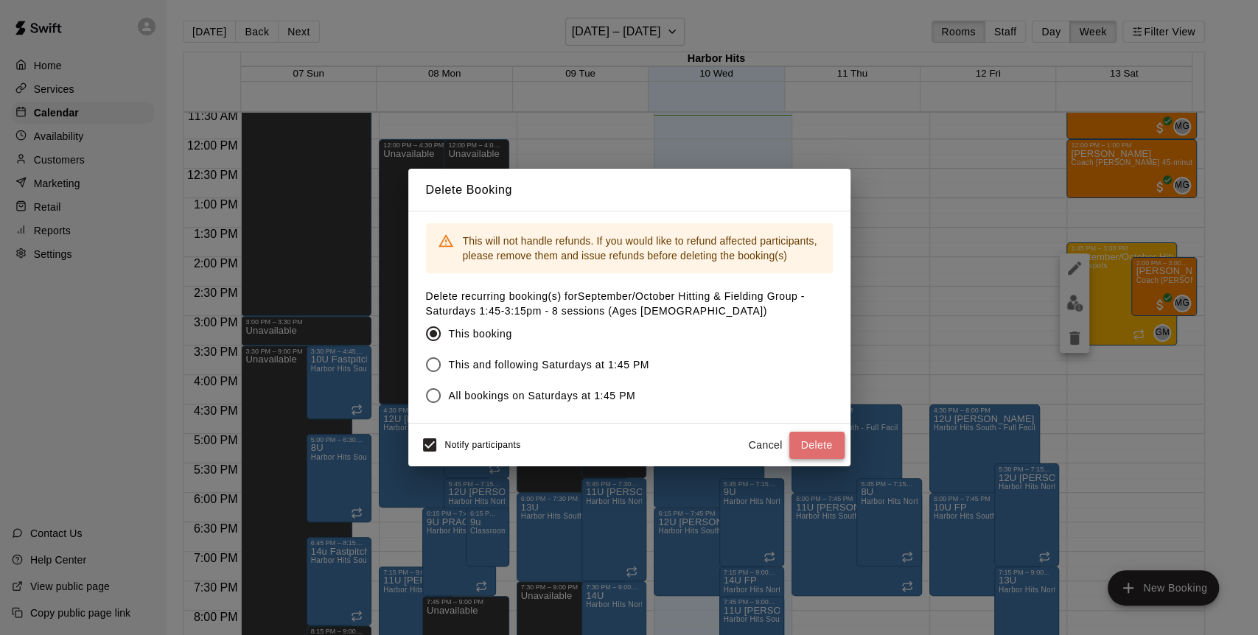
click at [813, 438] on button "Delete" at bounding box center [816, 445] width 55 height 27
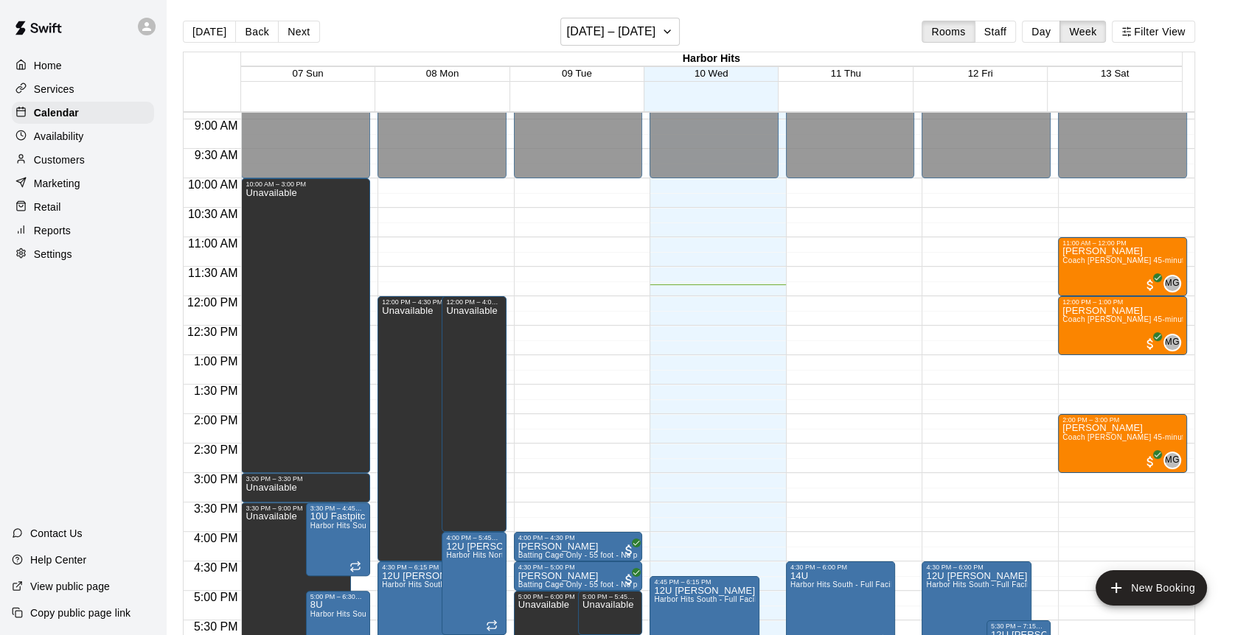
scroll to position [517, 0]
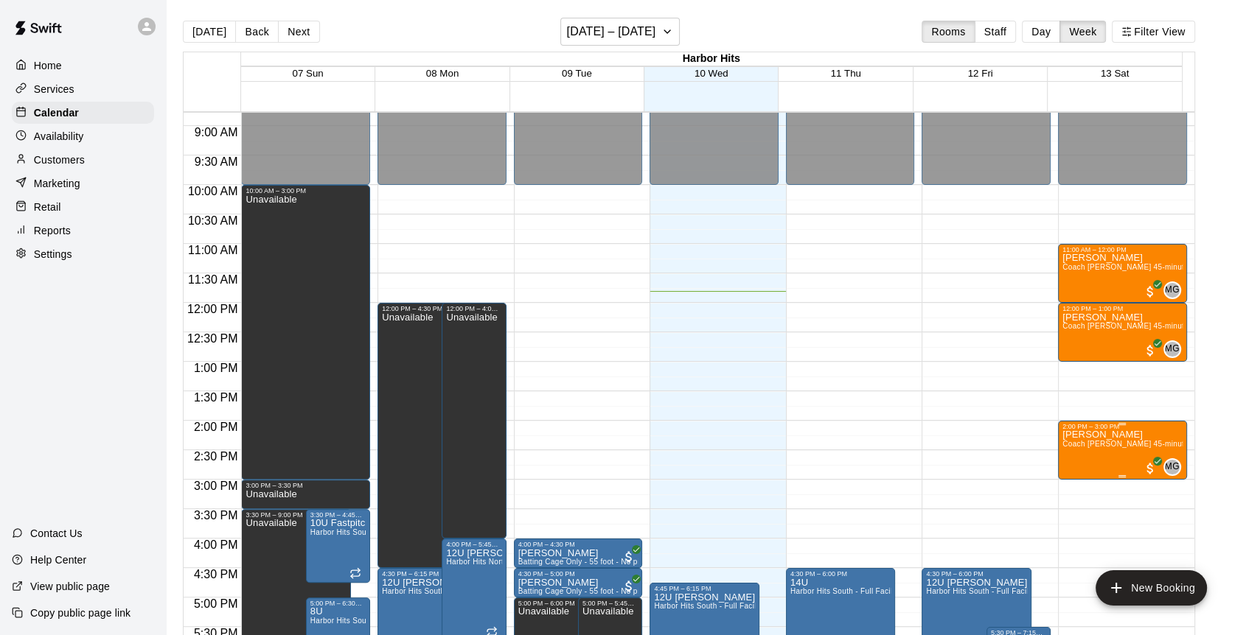
click at [1069, 430] on div "2:00 PM – 3:00 PM" at bounding box center [1122, 426] width 120 height 7
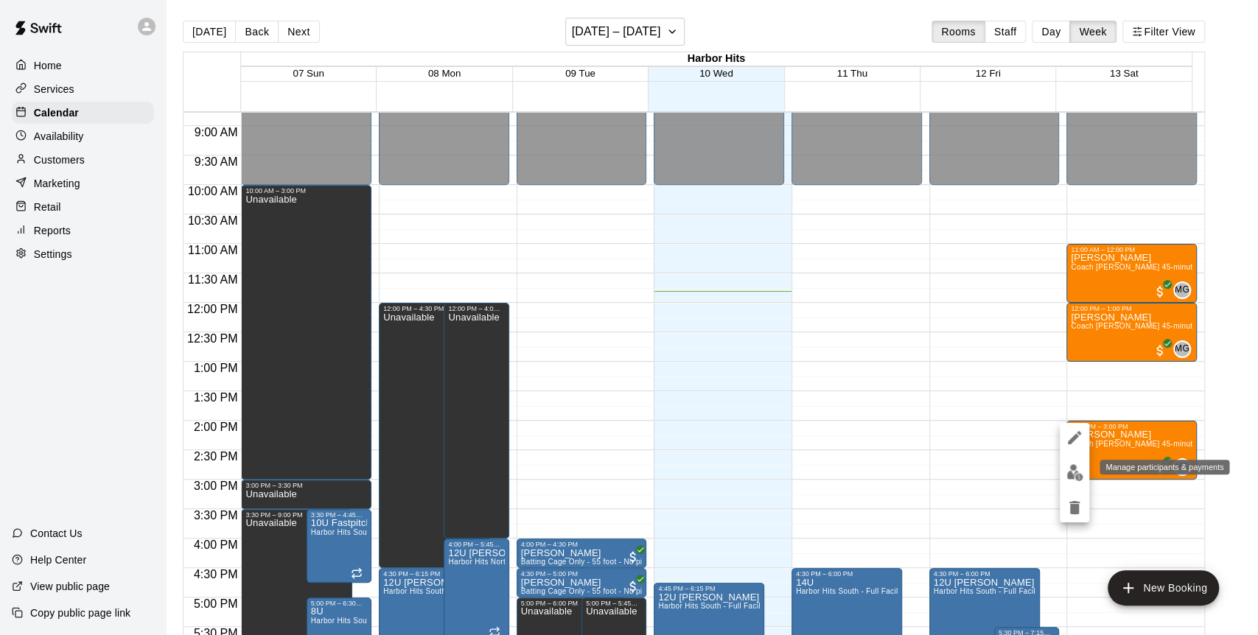
drag, startPoint x: 1073, startPoint y: 435, endPoint x: 1073, endPoint y: 466, distance: 31.0
click at [1073, 466] on div at bounding box center [1074, 473] width 29 height 100
click at [1073, 466] on img "edit" at bounding box center [1075, 472] width 17 height 17
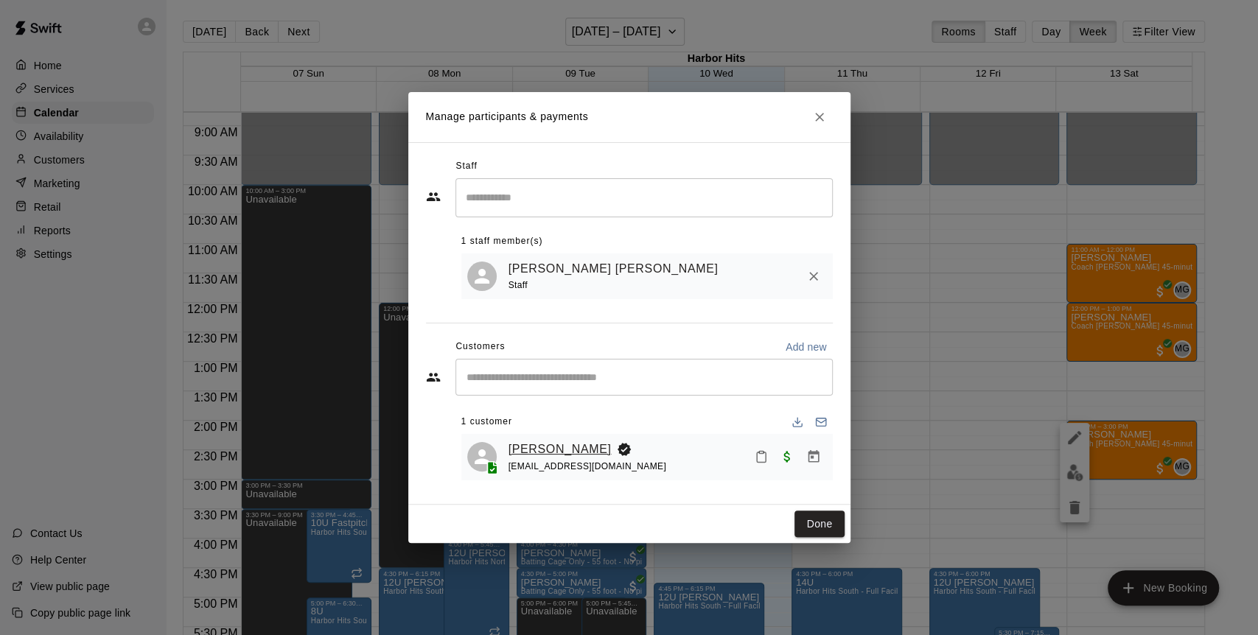
click at [547, 456] on link "[PERSON_NAME]" at bounding box center [560, 449] width 103 height 19
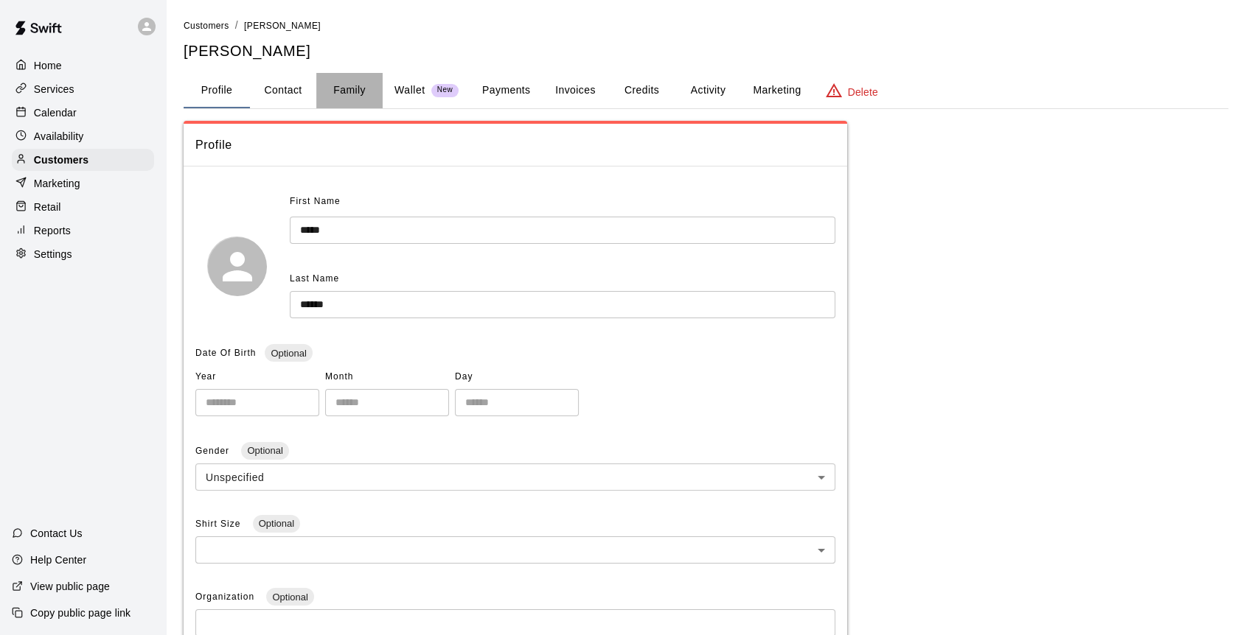
click at [355, 90] on button "Family" at bounding box center [349, 90] width 66 height 35
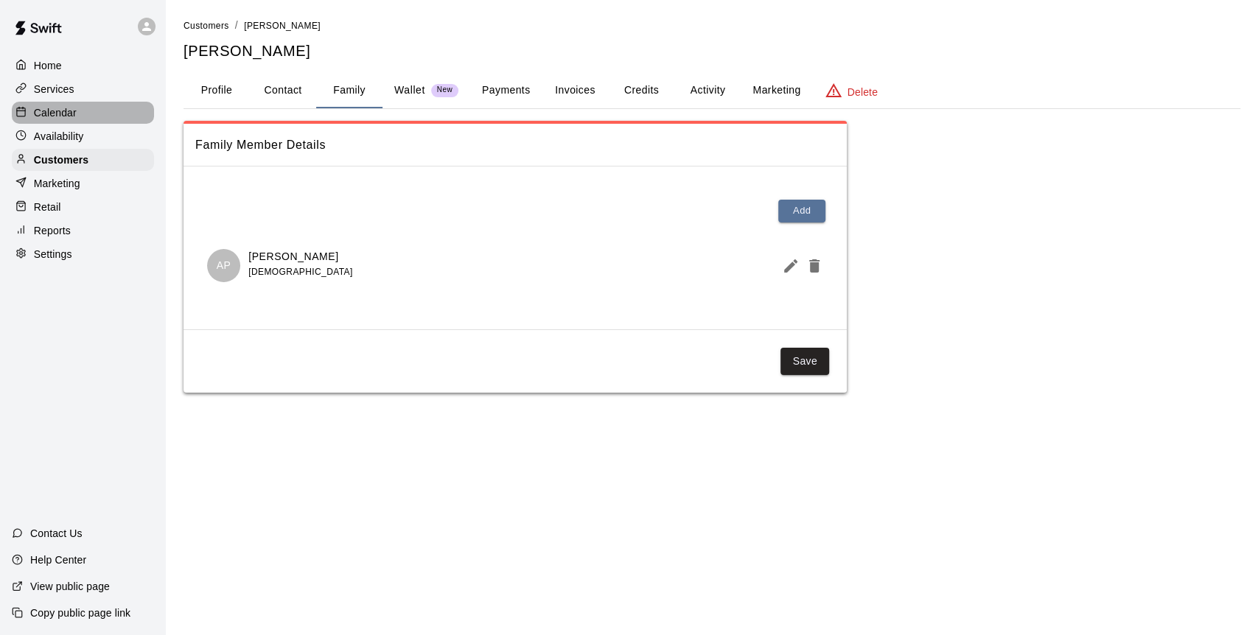
click at [49, 114] on p "Calendar" at bounding box center [55, 112] width 43 height 15
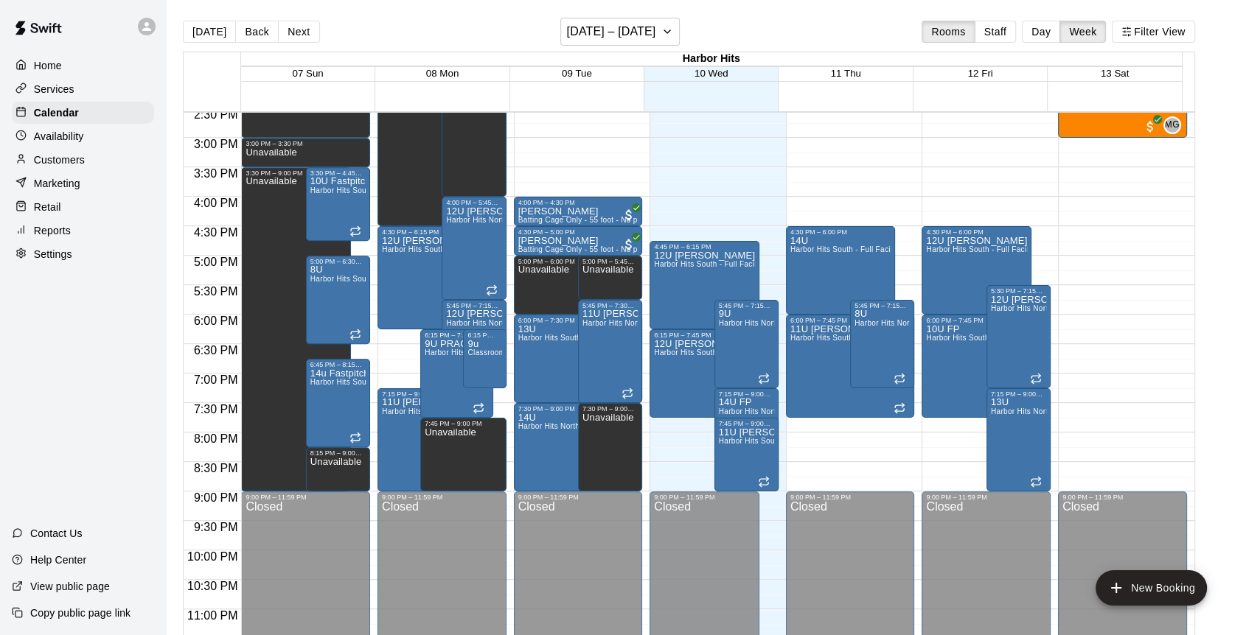
scroll to position [861, 0]
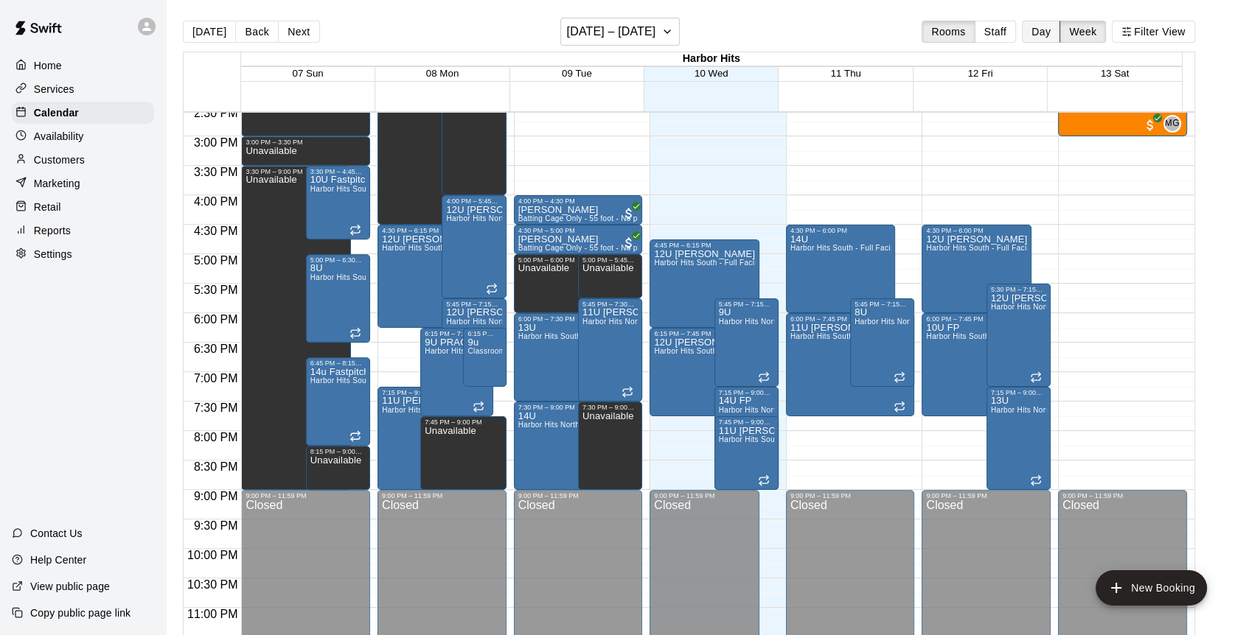
click at [1046, 31] on button "Day" at bounding box center [1041, 32] width 38 height 22
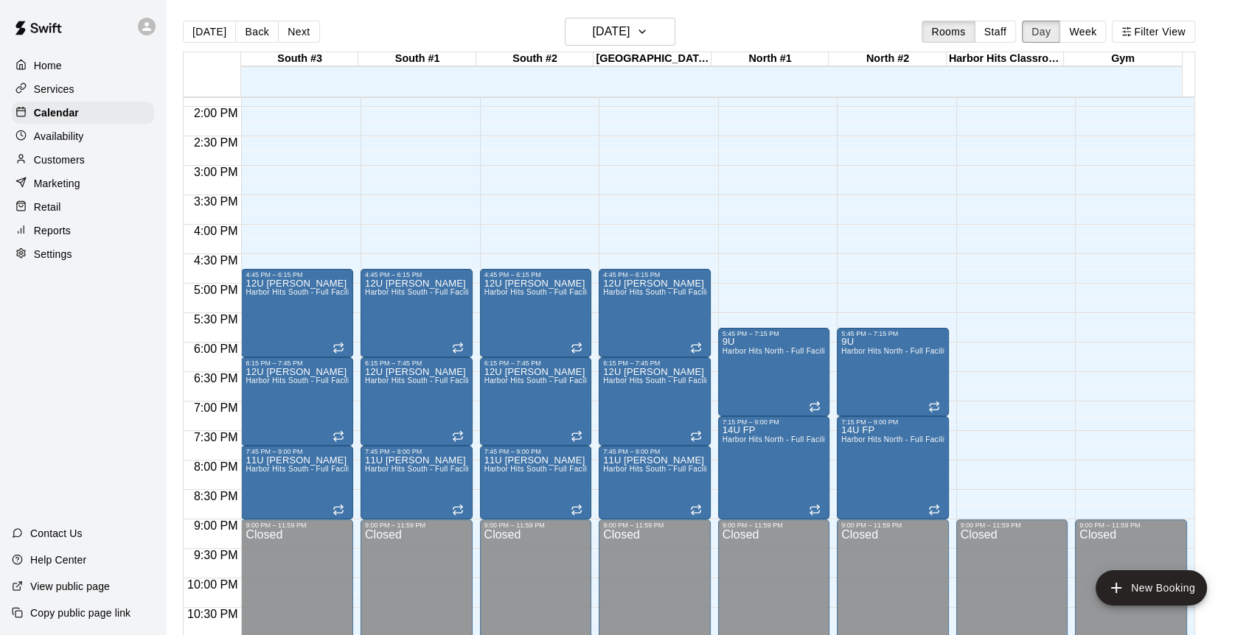
scroll to position [778, 0]
